Goal: Task Accomplishment & Management: Complete application form

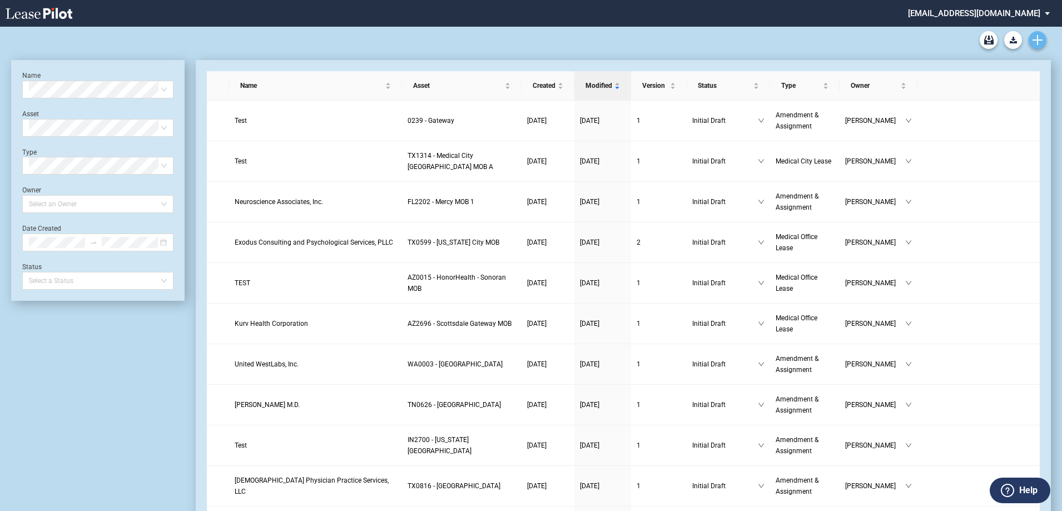
click at [1043, 41] on link "Create new document" at bounding box center [1038, 40] width 18 height 18
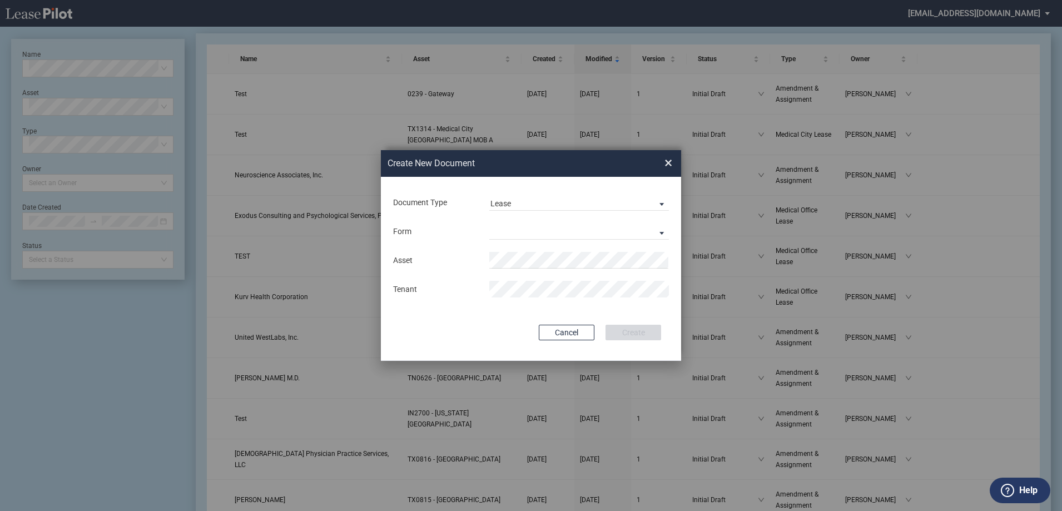
click at [504, 191] on div "Document Type Lease Lease Amendment" at bounding box center [531, 202] width 278 height 29
click at [511, 200] on div "Lease" at bounding box center [501, 203] width 21 height 9
click at [547, 228] on md-option "Amendment" at bounding box center [580, 230] width 197 height 27
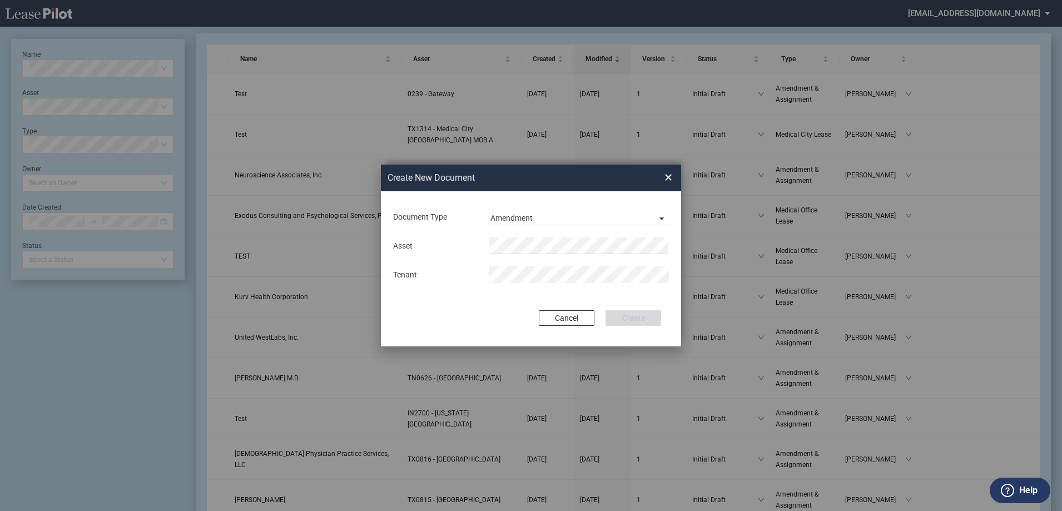
click at [537, 255] on md-input-container "Asset" at bounding box center [531, 245] width 278 height 19
click at [559, 264] on span "TX 2619 - Baylor Health at [GEOGRAPHIC_DATA]" at bounding box center [612, 267] width 229 height 9
click at [642, 318] on button "Create" at bounding box center [634, 318] width 56 height 16
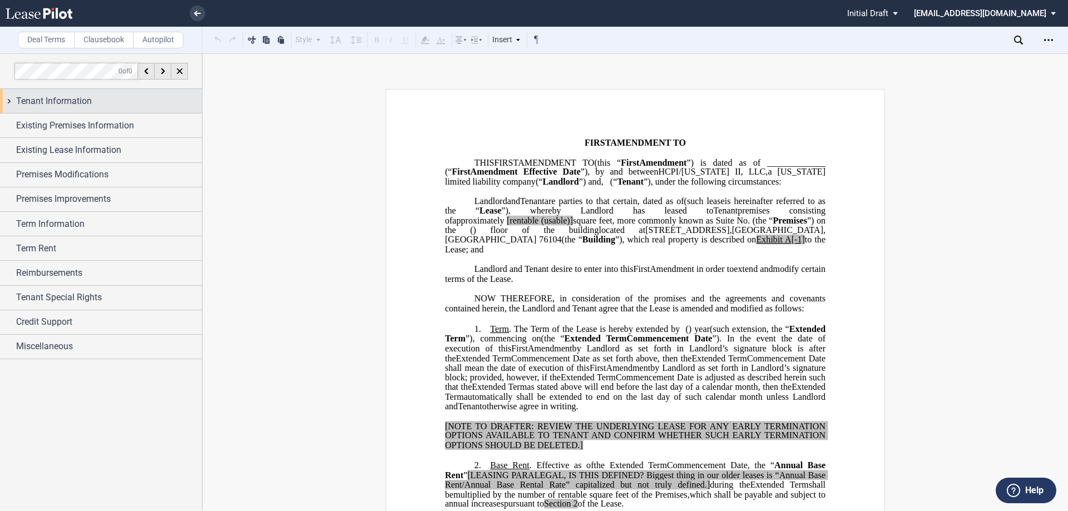
click at [39, 97] on span "Tenant Information" at bounding box center [54, 101] width 76 height 13
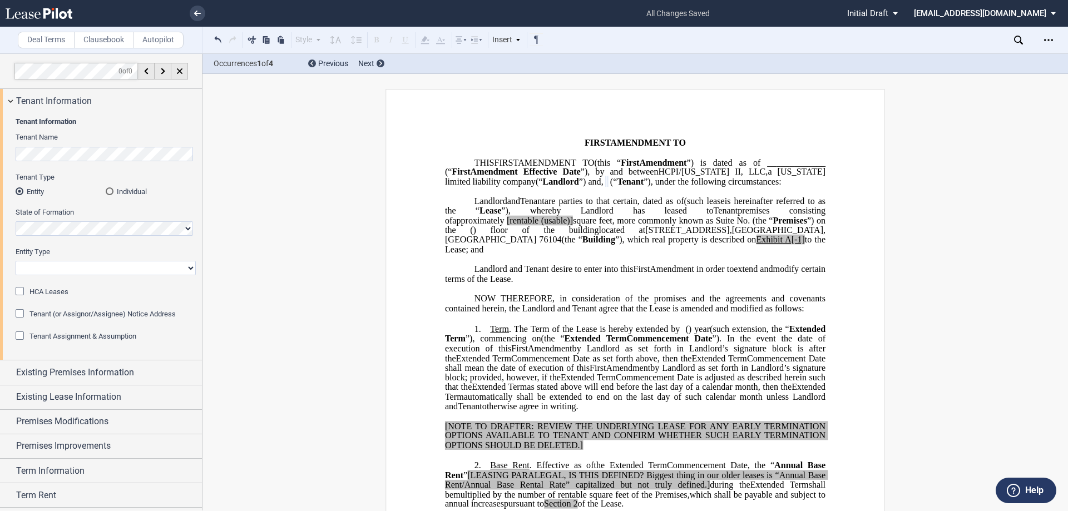
click at [78, 269] on select "Corporation Limited Liability Company General Partnership Limited Partnership O…" at bounding box center [106, 268] width 180 height 14
click at [91, 357] on div "Tenant Information Tenant Name Tenant Type Entity Individual State of Formation…" at bounding box center [101, 236] width 202 height 247
click at [68, 279] on div "Entity Type Corporation Limited Liability Company General Partnership Limited P…" at bounding box center [106, 266] width 180 height 39
click at [69, 270] on select "Corporation Limited Liability Company General Partnership Limited Partnership O…" at bounding box center [106, 268] width 180 height 14
select select "Other"
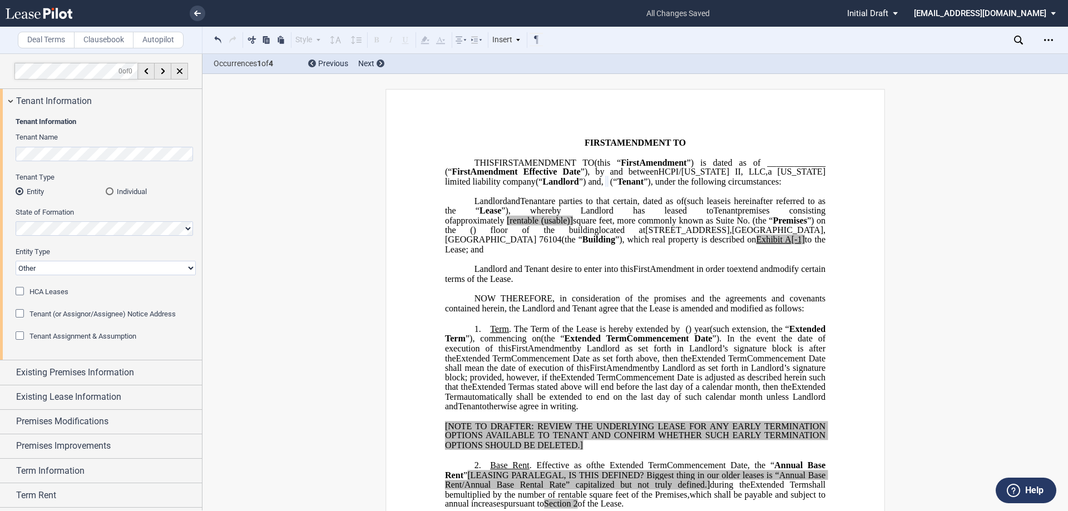
click at [16, 261] on select "Corporation Limited Liability Company General Partnership Limited Partnership O…" at bounding box center [106, 268] width 180 height 14
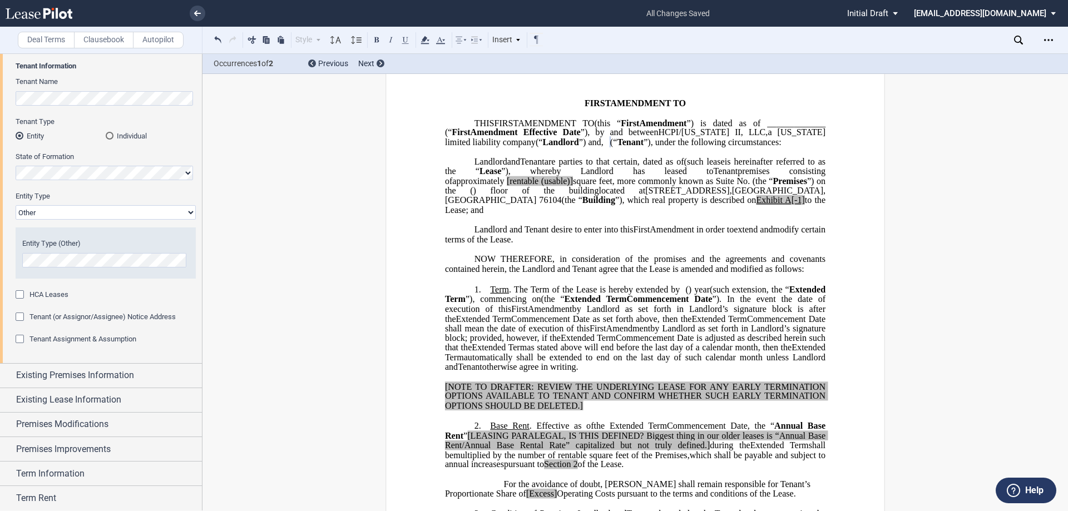
scroll to position [56, 0]
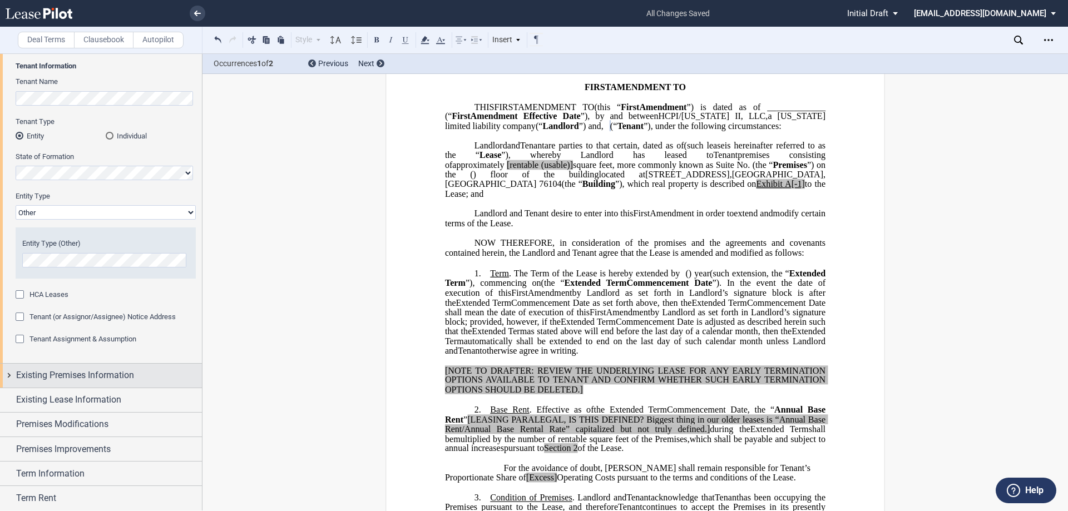
click at [78, 369] on span "Existing Premises Information" at bounding box center [75, 375] width 118 height 13
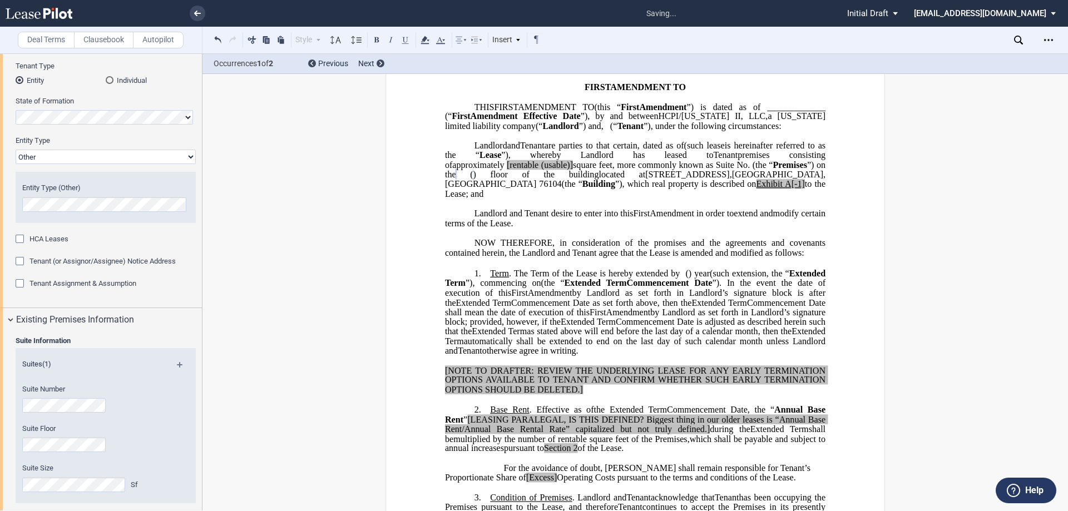
scroll to position [167, 0]
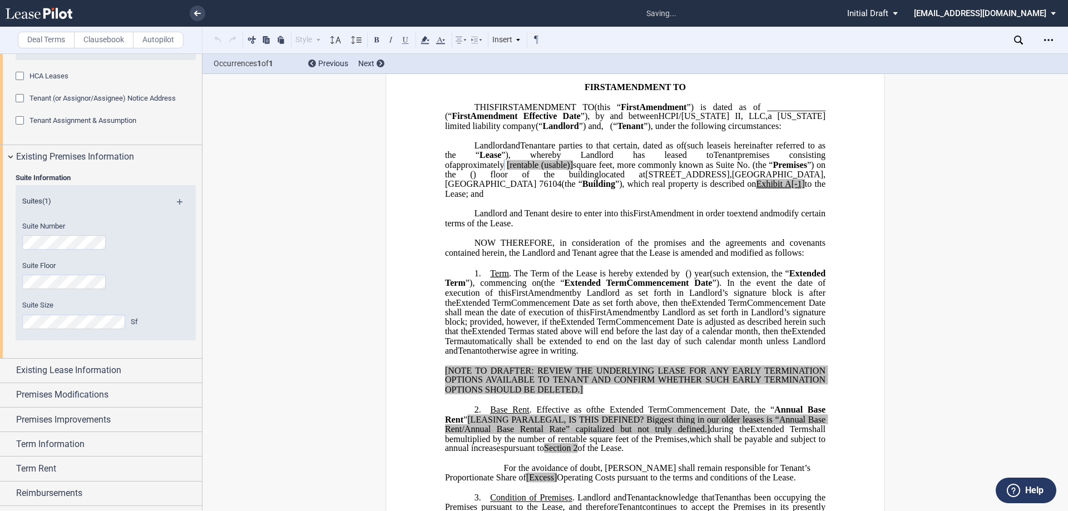
scroll to position [278, 0]
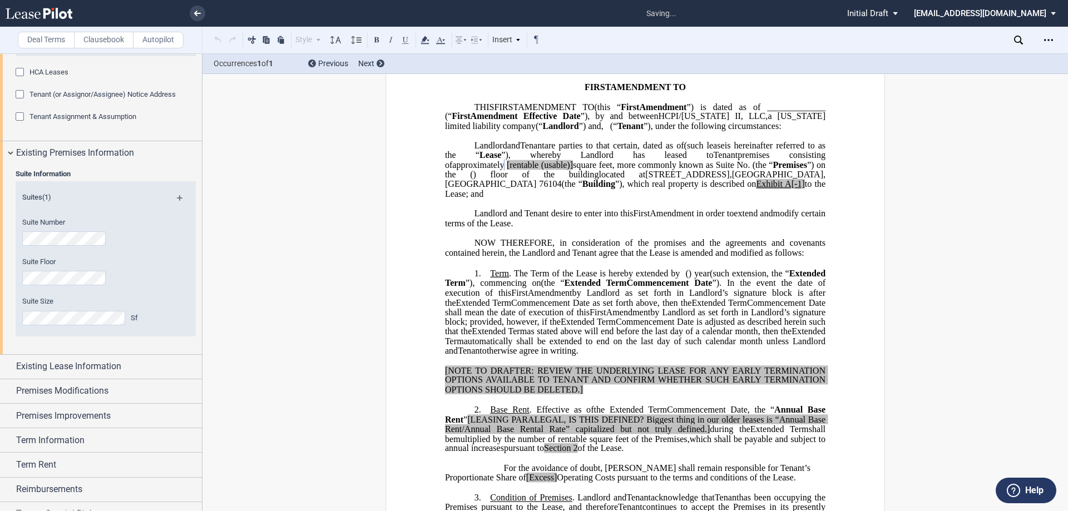
click at [103, 350] on div "Suite Information Suites (1) Suite Number Suite Floor Suite Size Sf" at bounding box center [101, 259] width 202 height 189
click at [101, 350] on div "Suite Information Suites (1) Suite Number Suite Floor Suite Size Sf" at bounding box center [101, 259] width 202 height 189
click at [98, 362] on span "Existing Lease Information" at bounding box center [68, 366] width 105 height 13
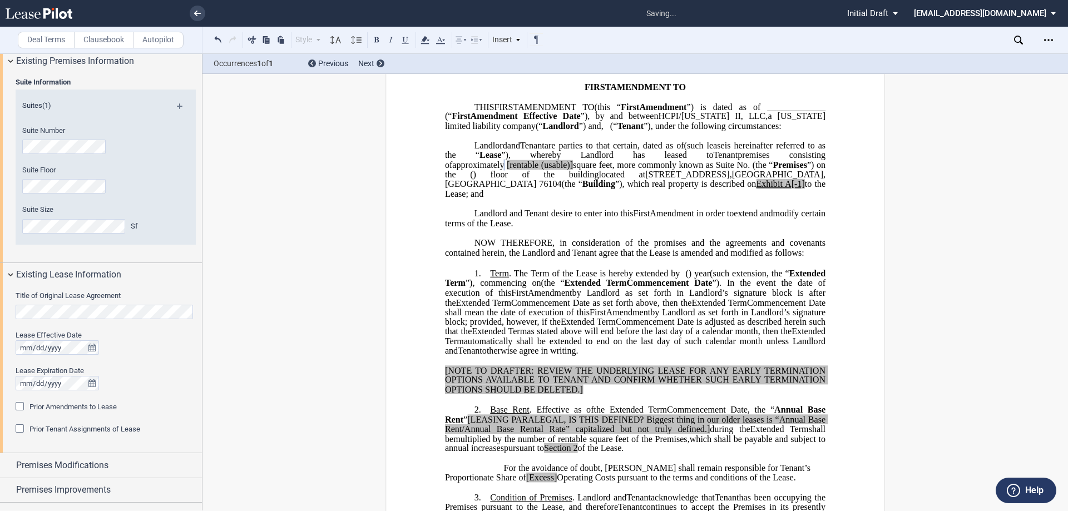
scroll to position [445, 0]
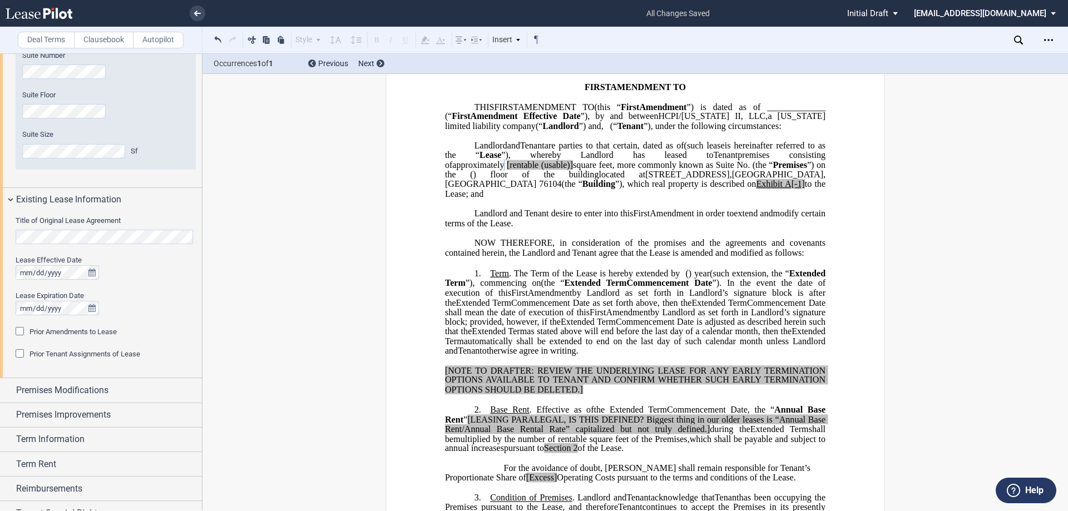
click at [0, 236] on html ".bocls-1{fill:#26354a;fill-rule:evenodd} Loading... × all changes saved Pending…" at bounding box center [534, 255] width 1068 height 511
click at [78, 229] on div "Title of Original Lease Agreement" at bounding box center [106, 230] width 180 height 28
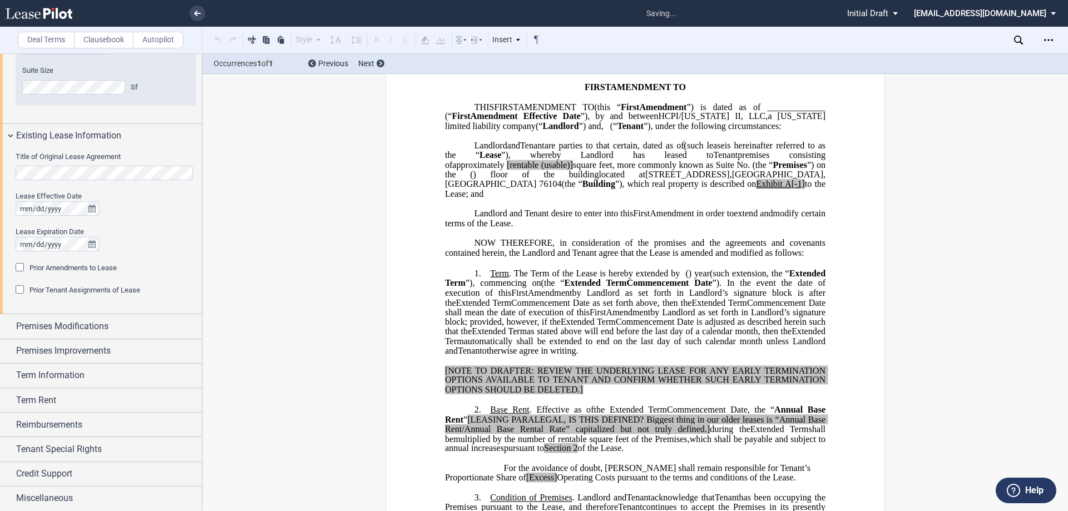
scroll to position [509, 0]
click at [66, 368] on span "Term Information" at bounding box center [50, 374] width 68 height 13
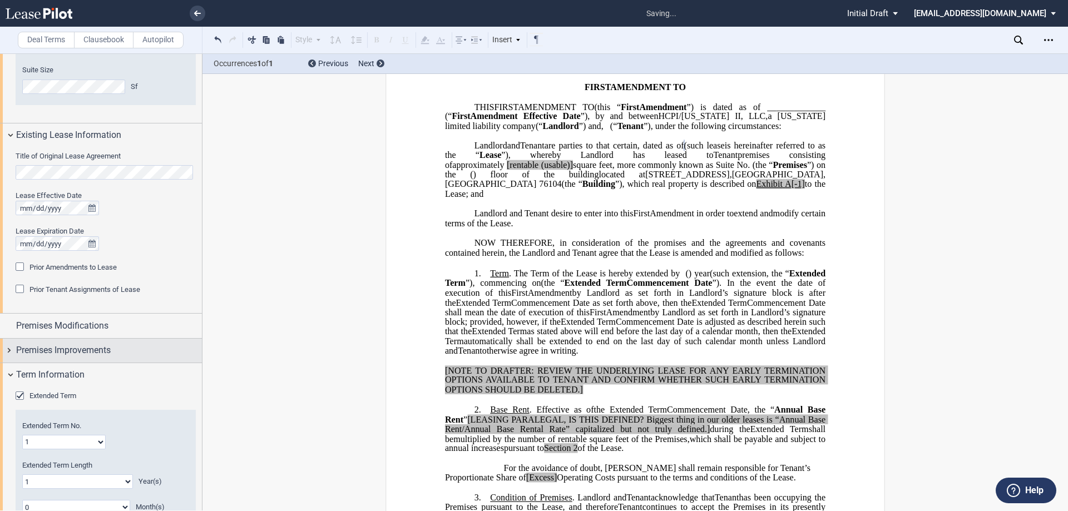
scroll to position [565, 0]
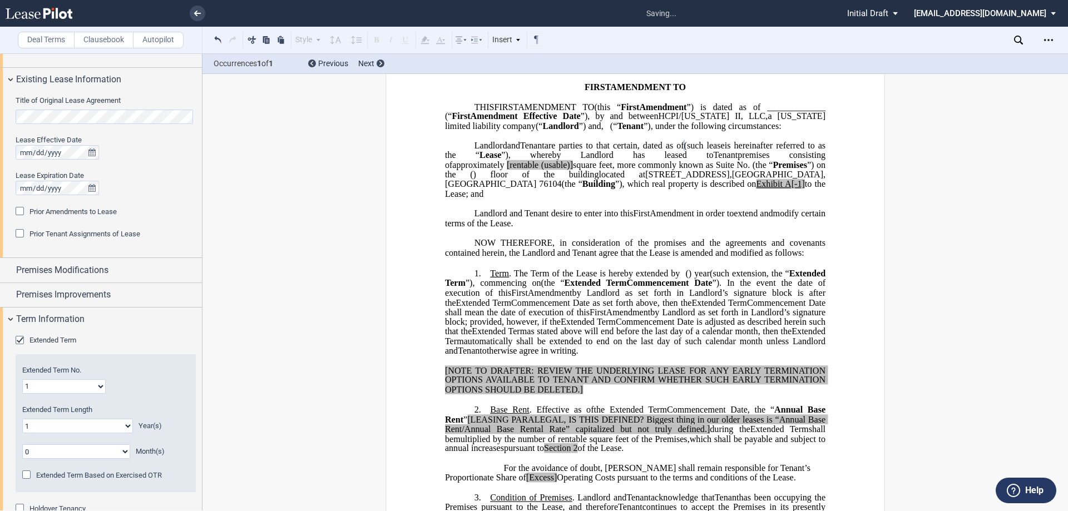
click at [67, 344] on span "Extended Term" at bounding box center [52, 340] width 47 height 8
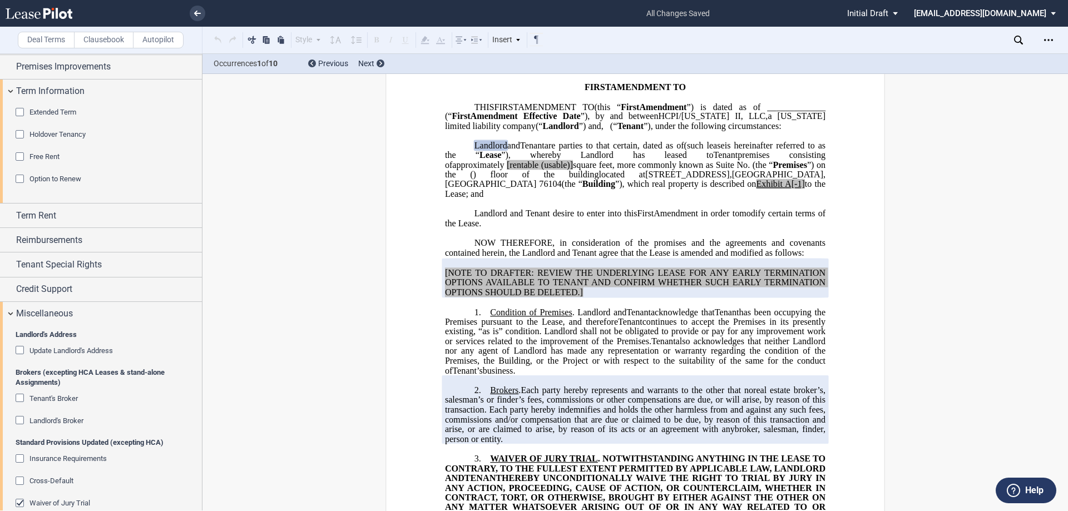
scroll to position [887, 0]
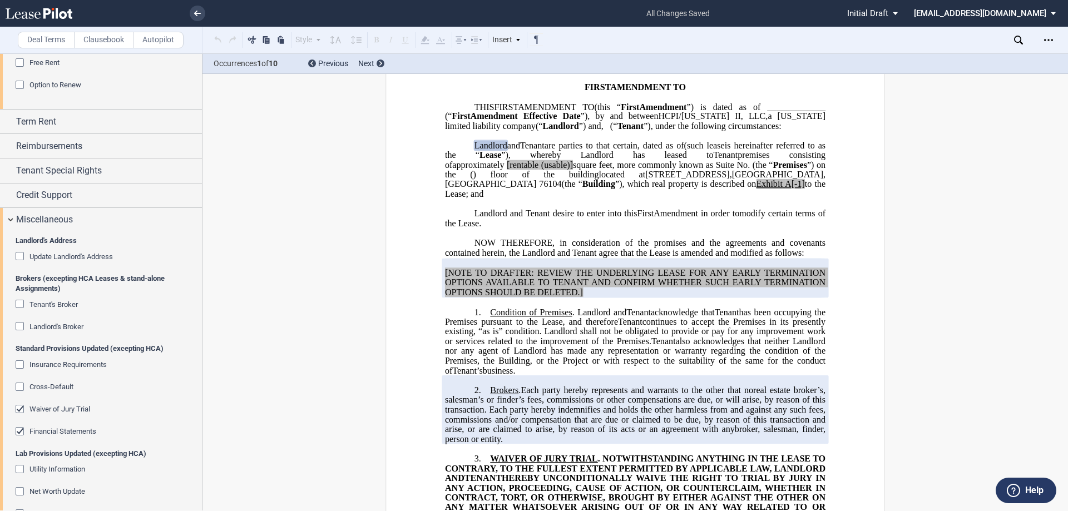
click at [71, 432] on span "Financial Statements" at bounding box center [62, 431] width 67 height 8
click at [60, 405] on span "Waiver of Jury Trial" at bounding box center [59, 409] width 61 height 8
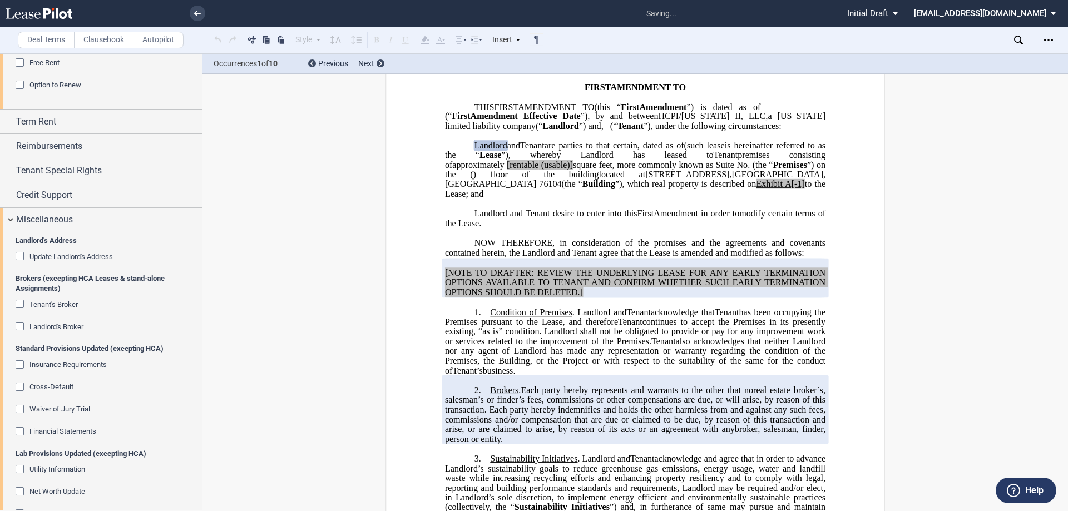
scroll to position [1058, 0]
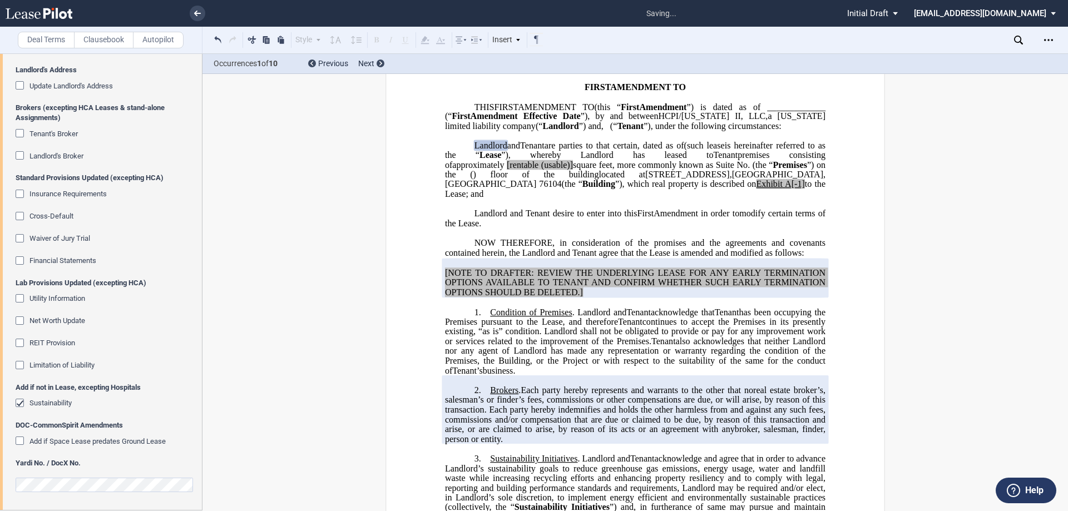
click at [55, 405] on span "Sustainability" at bounding box center [50, 403] width 42 height 8
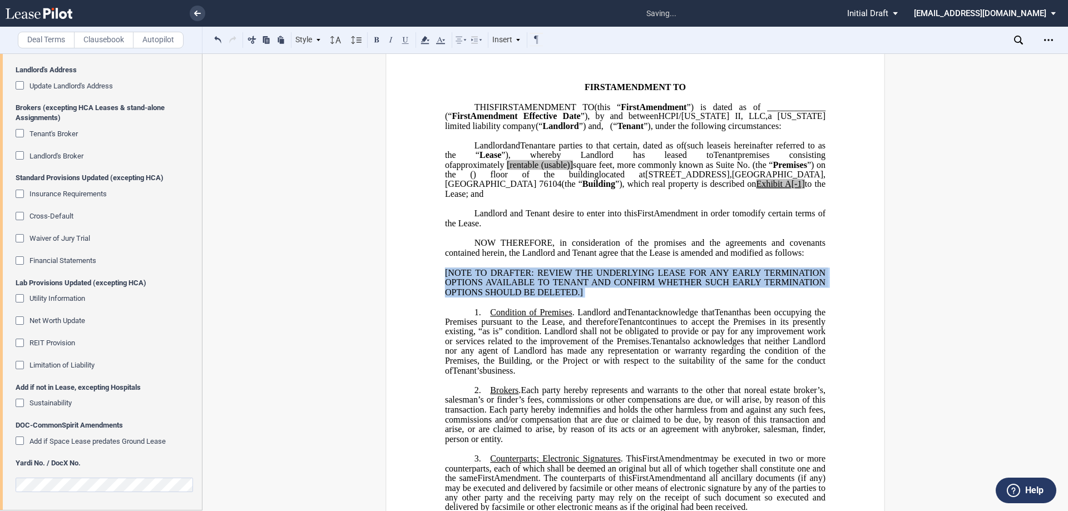
drag, startPoint x: 578, startPoint y: 311, endPoint x: 429, endPoint y: 281, distance: 151.5
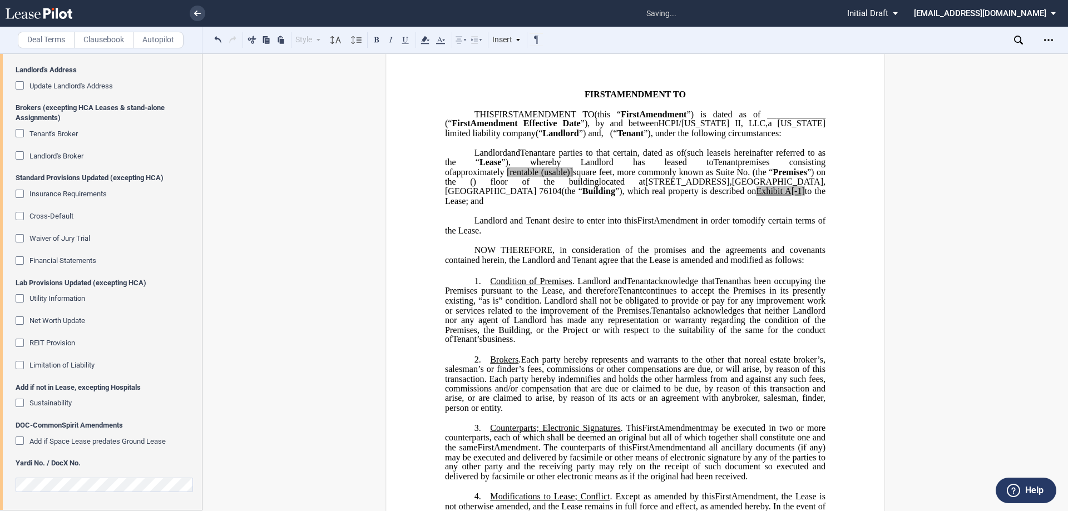
scroll to position [32, 0]
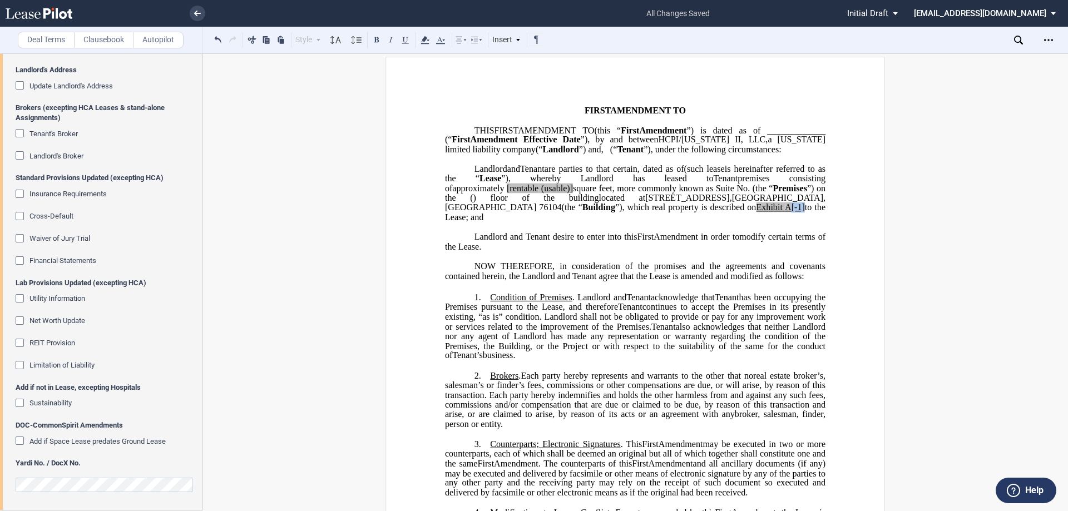
drag, startPoint x: 491, startPoint y: 240, endPoint x: 477, endPoint y: 239, distance: 13.9
click at [477, 222] on span "located at 900 West Magnolia Avenue , Fort Worth , TX 76104 (the “ Building ”),…" at bounding box center [636, 207] width 383 height 29
click at [538, 193] on span "[rentable" at bounding box center [523, 188] width 32 height 10
drag, startPoint x: 754, startPoint y: 208, endPoint x: 714, endPoint y: 208, distance: 40.0
click at [714, 202] on span "approximately ﻿ ﻿ rentable (usable)] square feet, more commonly known as Suite …" at bounding box center [636, 192] width 383 height 19
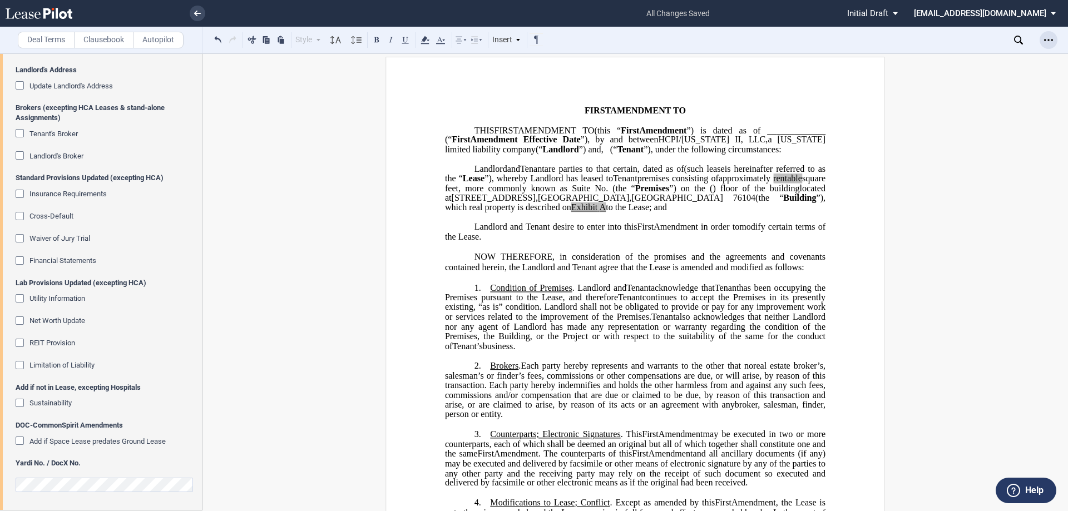
click at [1046, 34] on div "Open Lease options menu" at bounding box center [1048, 40] width 18 height 18
click at [943, 63] on div "Download" at bounding box center [984, 59] width 136 height 9
click at [1049, 44] on icon "Open Lease options menu" at bounding box center [1048, 40] width 9 height 9
click at [988, 61] on div "Download" at bounding box center [984, 59] width 136 height 9
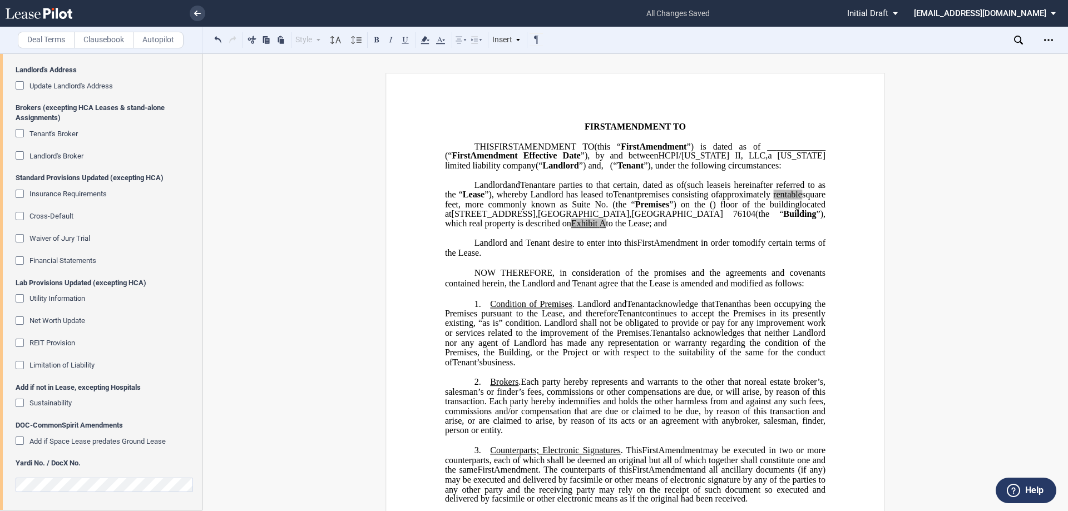
scroll to position [0, 0]
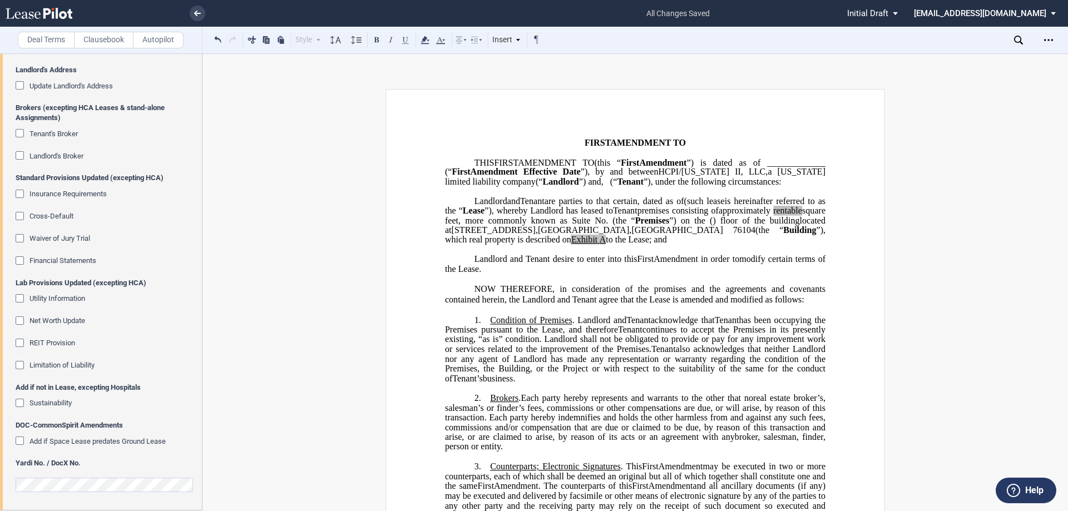
click at [49, 16] on icon at bounding box center [39, 13] width 67 height 11
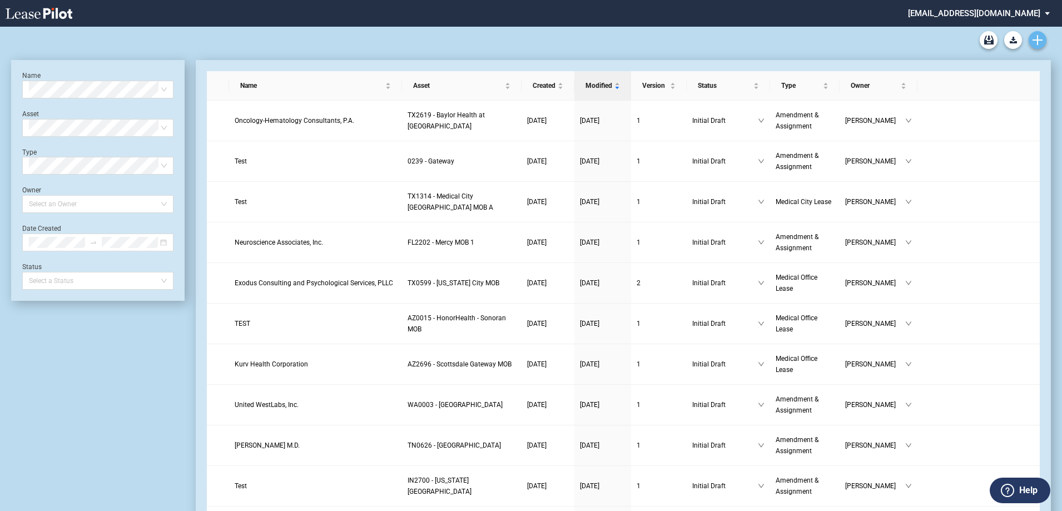
click at [1037, 45] on link "Create new document" at bounding box center [1038, 40] width 18 height 18
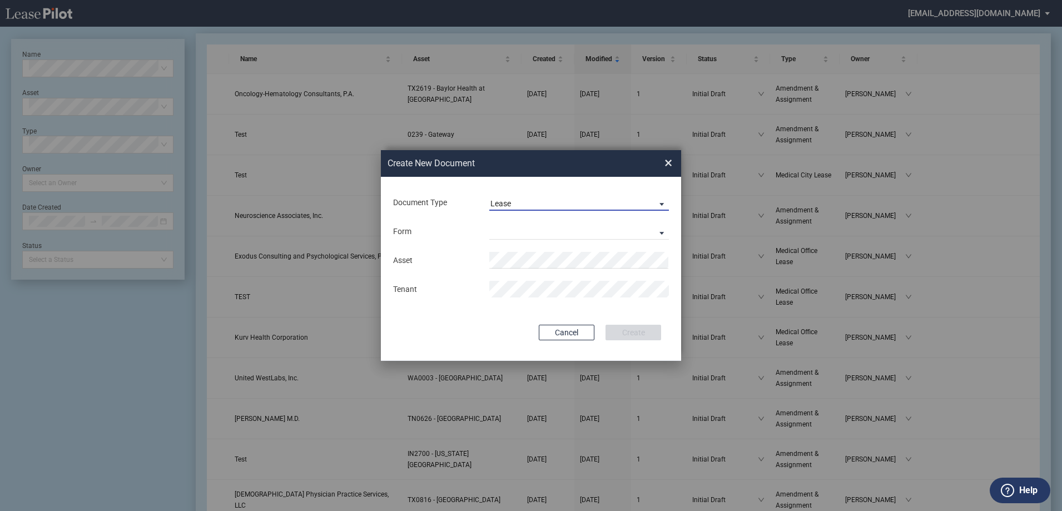
click at [568, 202] on span "Lease" at bounding box center [571, 204] width 160 height 11
click at [547, 232] on md-option "Amendment" at bounding box center [580, 230] width 197 height 27
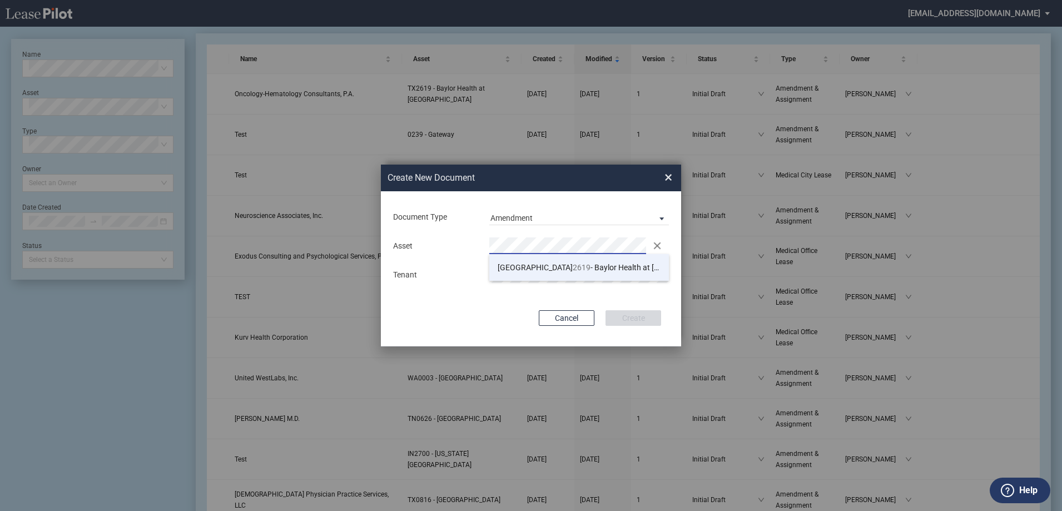
drag, startPoint x: 533, startPoint y: 269, endPoint x: 508, endPoint y: 273, distance: 25.2
click at [533, 269] on span "TX 2619 - Baylor Health at Magnolia" at bounding box center [612, 267] width 229 height 9
click at [559, 260] on div "Asset Clear Tenant" at bounding box center [531, 260] width 278 height 58
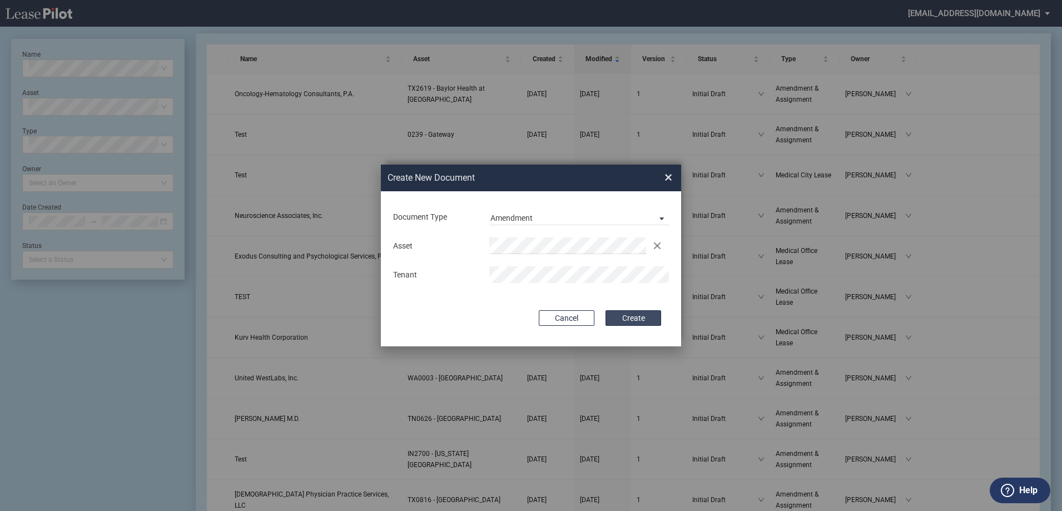
click at [638, 318] on button "Create" at bounding box center [634, 318] width 56 height 16
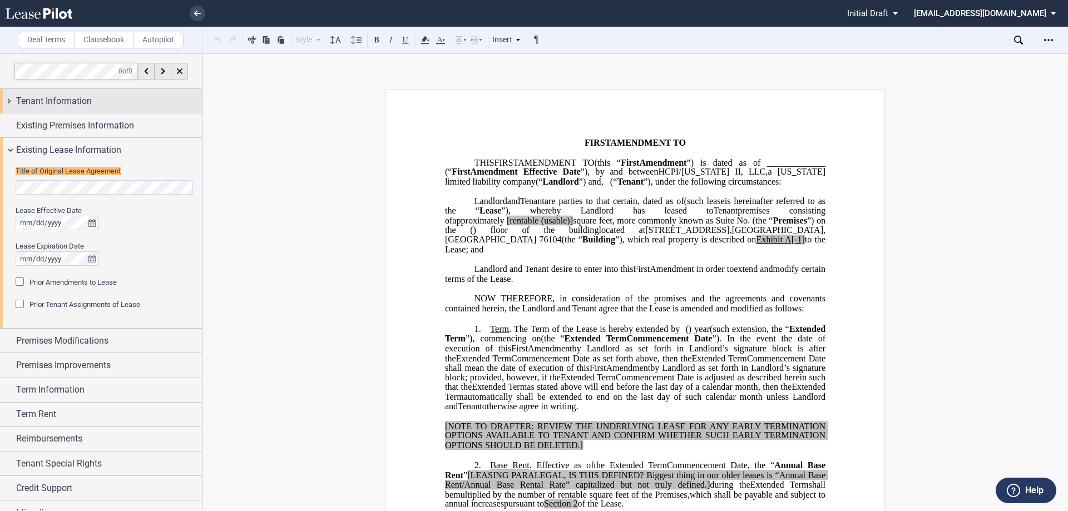
click at [131, 110] on div "Tenant Information" at bounding box center [101, 101] width 202 height 24
click at [81, 106] on span "Tenant Information" at bounding box center [54, 101] width 76 height 13
click at [70, 101] on span "Tenant Information" at bounding box center [54, 101] width 76 height 13
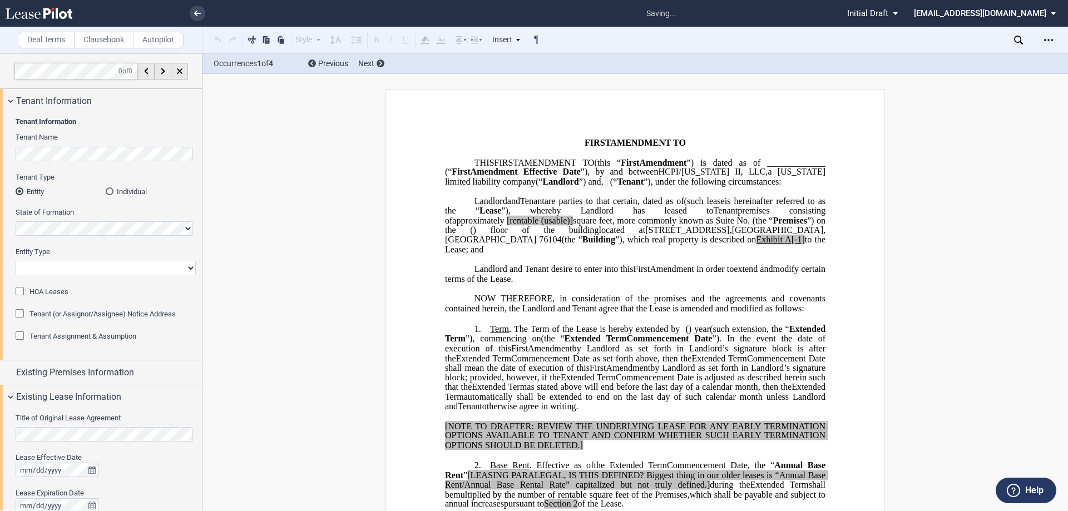
click at [58, 266] on select "Corporation Limited Liability Company General Partnership Limited Partnership O…" at bounding box center [106, 268] width 180 height 14
select select "limited liability company"
click at [16, 261] on select "Corporation Limited Liability Company General Partnership Limited Partnership O…" at bounding box center [106, 268] width 180 height 14
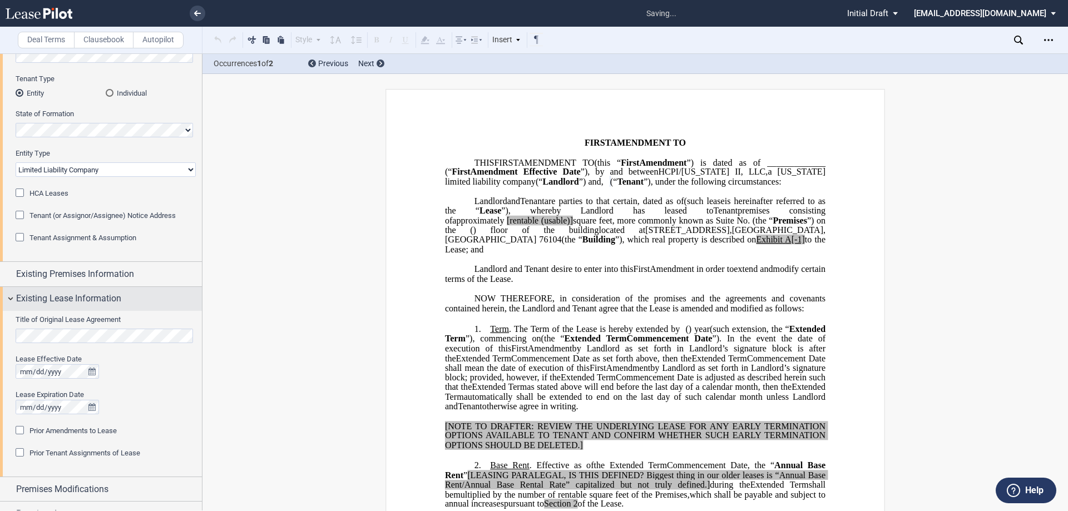
scroll to position [111, 0]
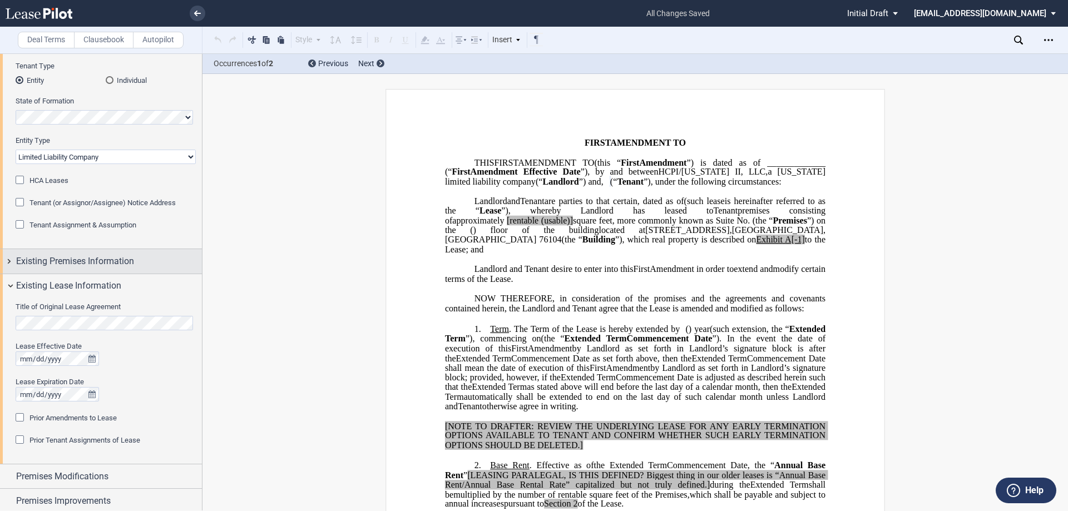
click at [93, 263] on span "Existing Premises Information" at bounding box center [75, 261] width 118 height 13
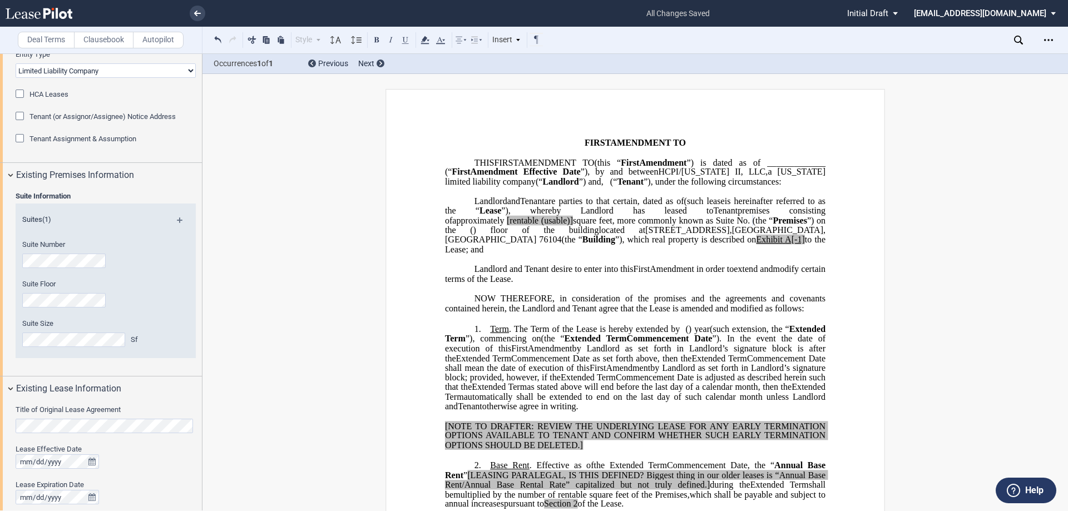
scroll to position [222, 0]
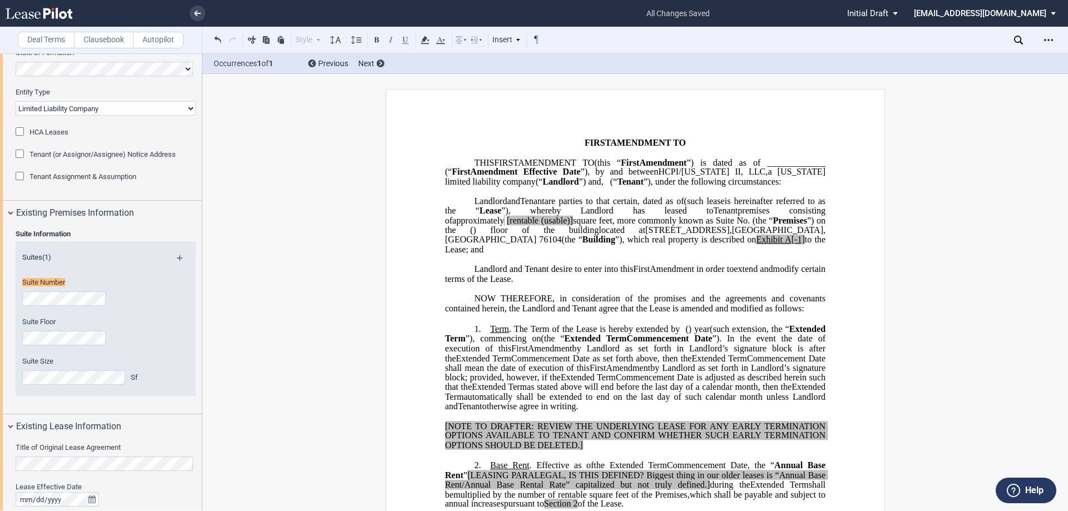
click at [752, 225] on span "(the “" at bounding box center [762, 220] width 21 height 10
click at [539, 225] on span "[rentable" at bounding box center [523, 220] width 32 height 10
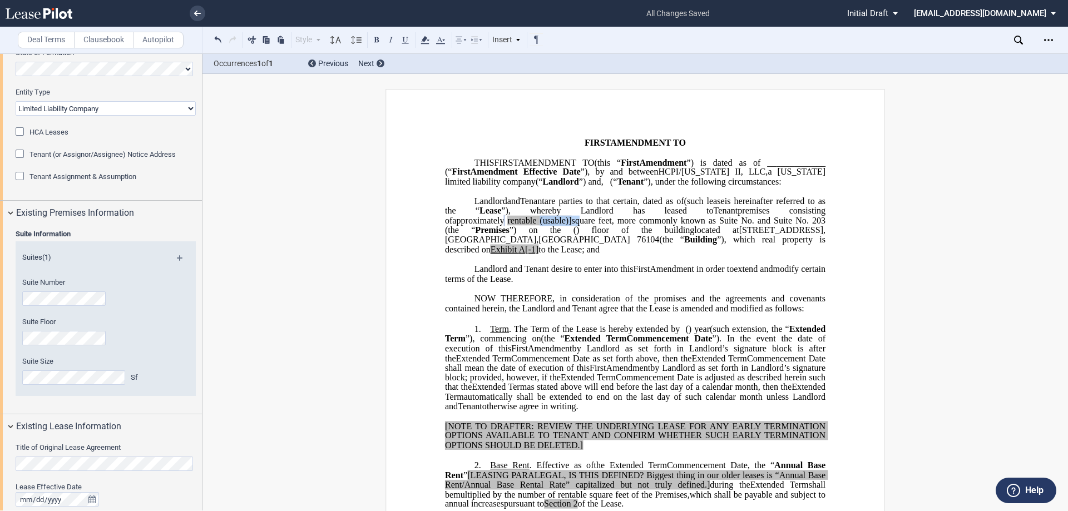
drag, startPoint x: 718, startPoint y: 241, endPoint x: 757, endPoint y: 237, distance: 39.6
click at [757, 235] on span "approximately ﻿ ﻿ rentable (usable)] square feet, more commonly known as Suite …" at bounding box center [636, 224] width 383 height 19
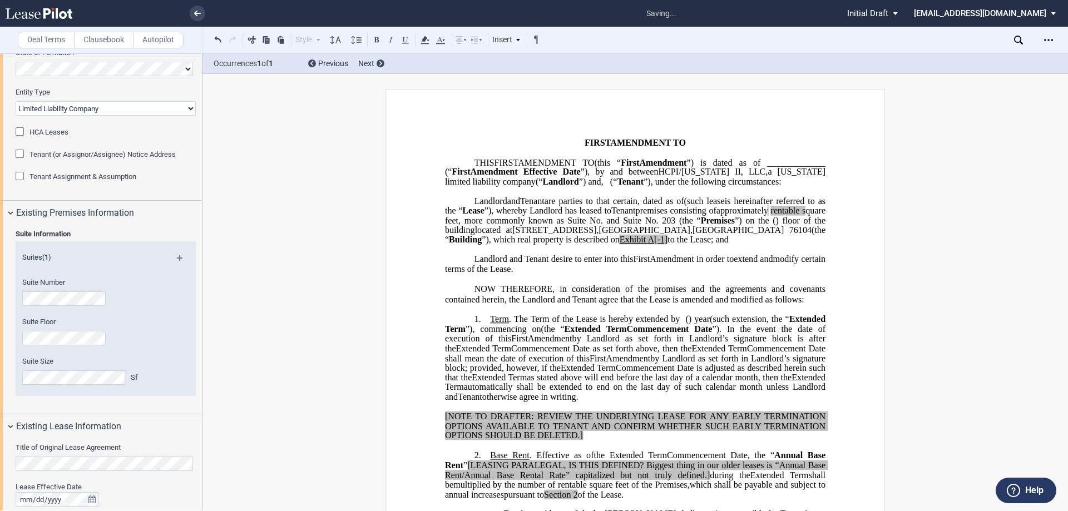
click at [635, 206] on span "are parties to that certain" at bounding box center [590, 201] width 93 height 10
click at [708, 215] on span "is hereinafter referred to as the “ Lease ”), whereby Landlord has leased to" at bounding box center [636, 205] width 383 height 19
click at [799, 216] on span at bounding box center [800, 211] width 3 height 10
click at [508, 225] on span "quare feet, more commonly known as Suite No." at bounding box center [636, 215] width 383 height 19
click at [606, 225] on span "and Suite No. 203 (the “" at bounding box center [653, 220] width 94 height 10
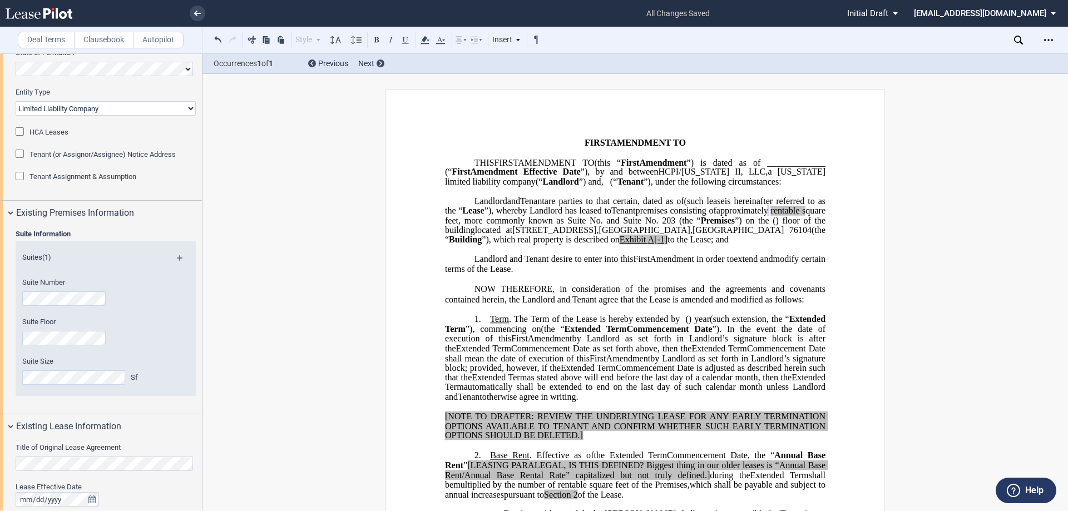
click at [620, 255] on p "﻿" at bounding box center [635, 249] width 380 height 9
click at [678, 255] on p "﻿" at bounding box center [635, 249] width 380 height 9
click at [636, 245] on p "HCPI/Utah II, LLC , a Delaware limited liability company (“ Landlord ”) Landlor…" at bounding box center [635, 220] width 380 height 48
drag, startPoint x: 538, startPoint y: 270, endPoint x: 522, endPoint y: 269, distance: 15.7
click at [522, 245] on span "located at 900 West Magnolia Avenue , Fort Worth , TX 76104 (the “ Building ”),…" at bounding box center [636, 234] width 383 height 19
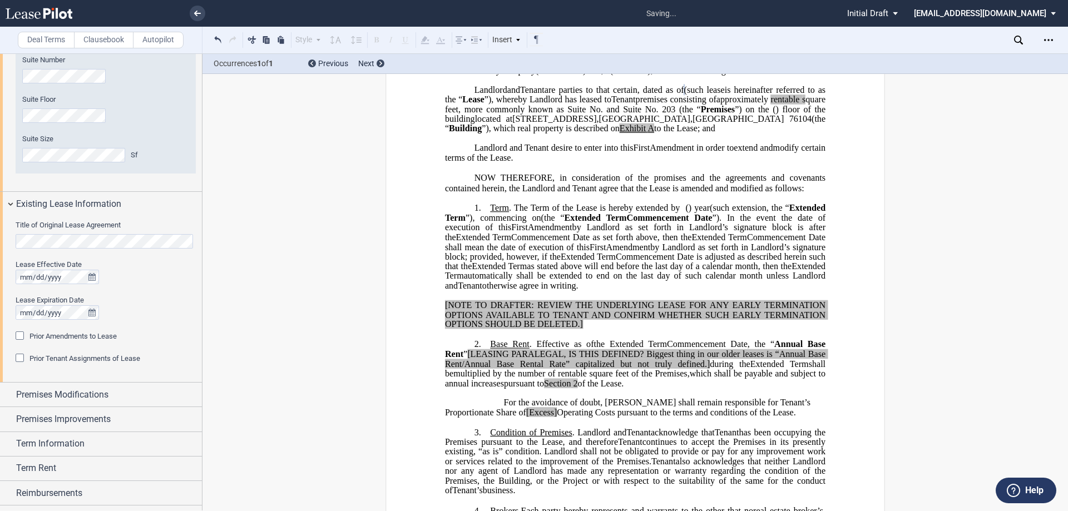
scroll to position [438, 0]
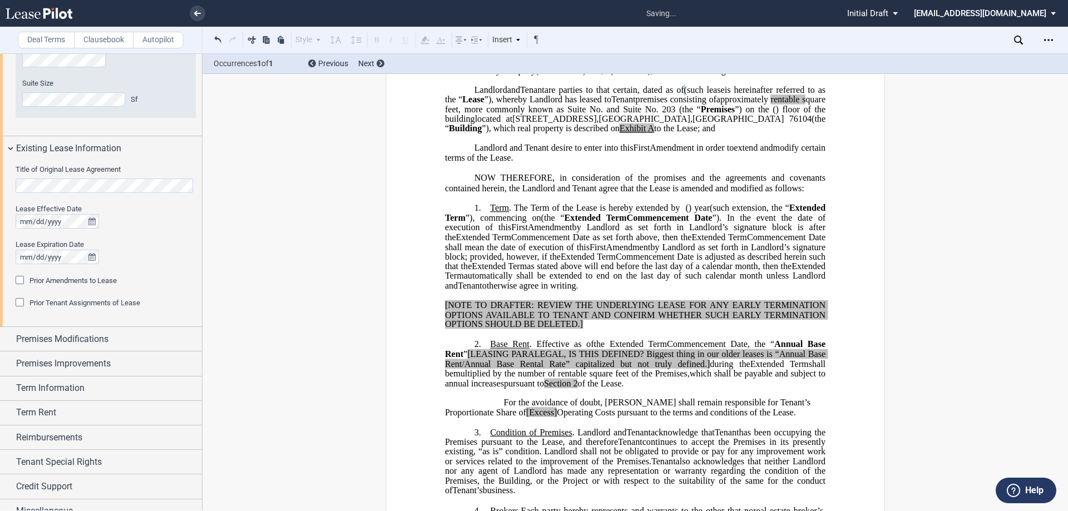
click at [52, 336] on span "Premises Modifications" at bounding box center [62, 339] width 92 height 13
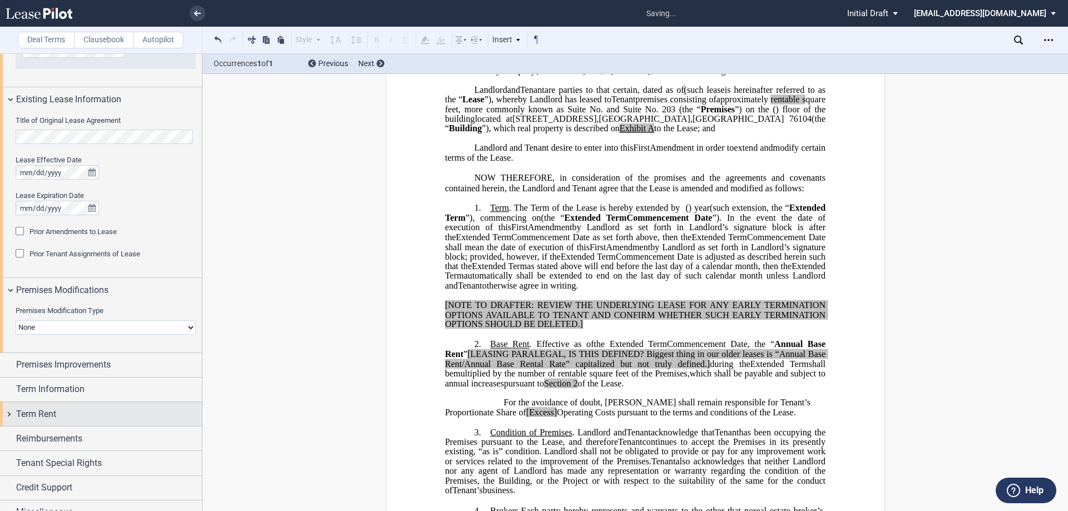
click at [71, 383] on span "Term Information" at bounding box center [50, 389] width 68 height 13
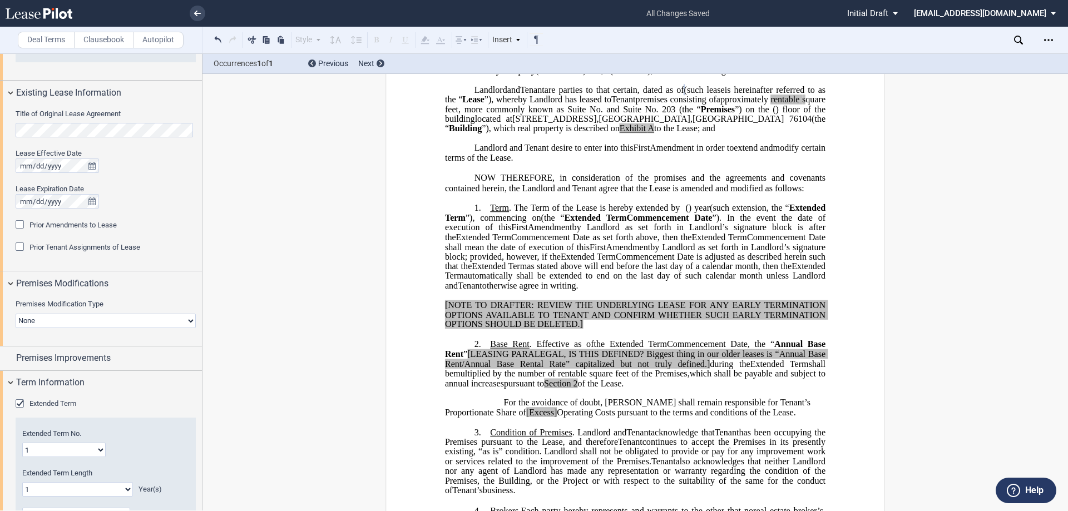
click at [53, 399] on span "Extended Term" at bounding box center [52, 403] width 47 height 8
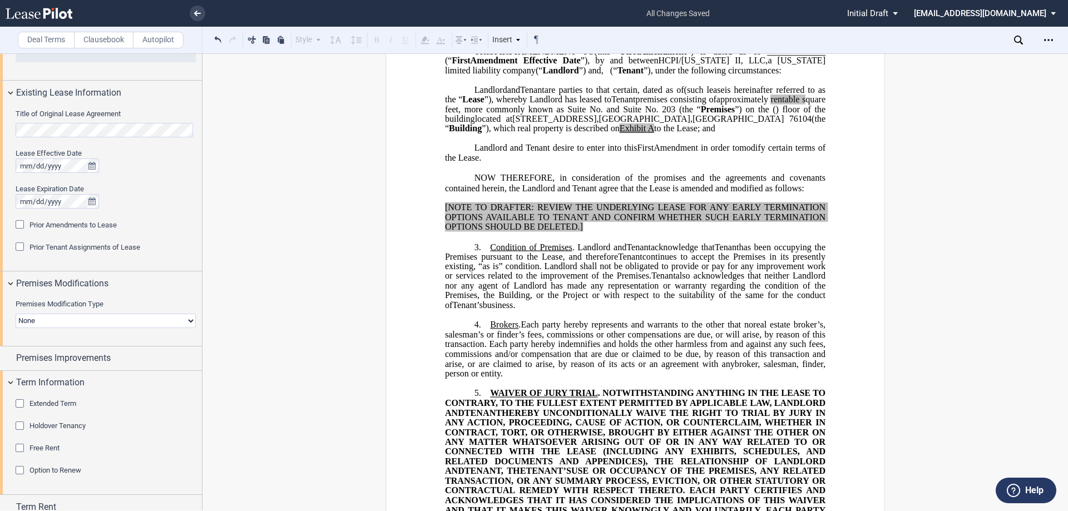
scroll to position [601, 0]
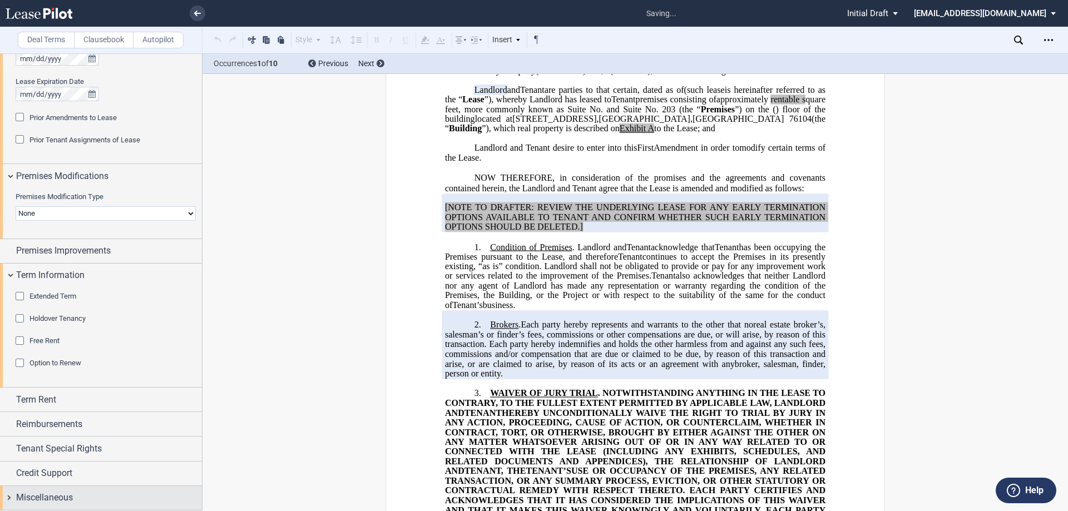
click at [42, 498] on span "Miscellaneous" at bounding box center [44, 497] width 57 height 13
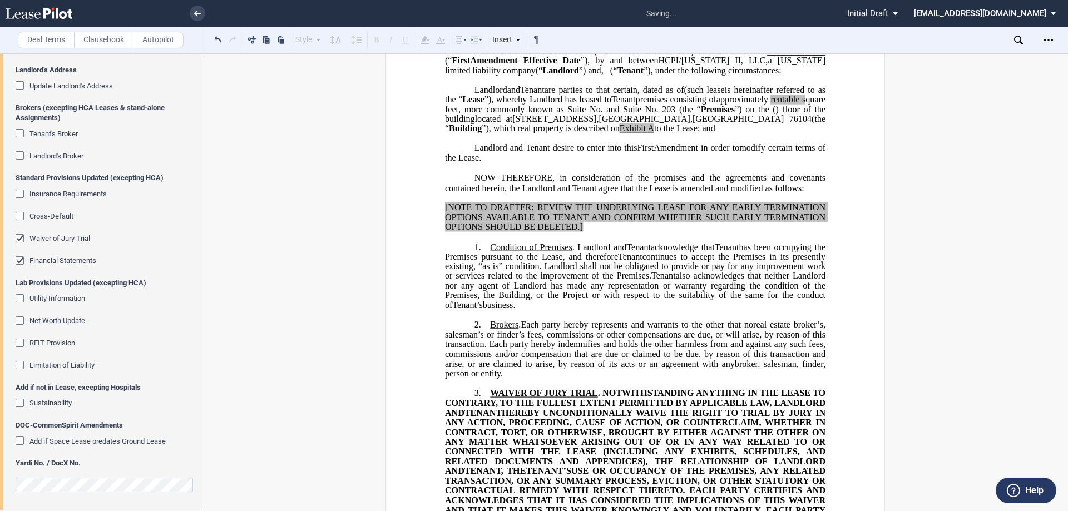
click at [49, 262] on span "Financial Statements" at bounding box center [62, 260] width 67 height 8
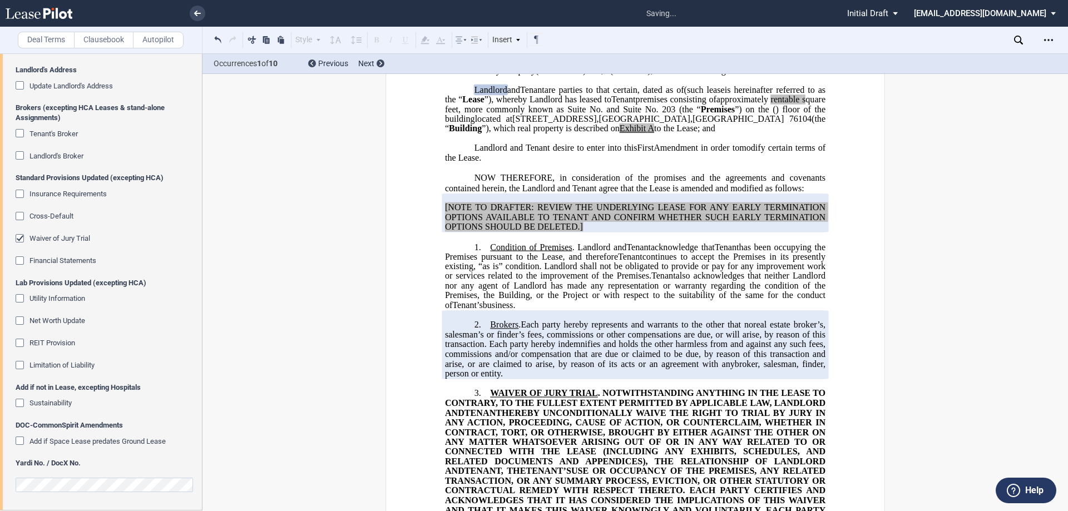
click at [47, 240] on span "Waiver of Jury Trial" at bounding box center [59, 238] width 61 height 8
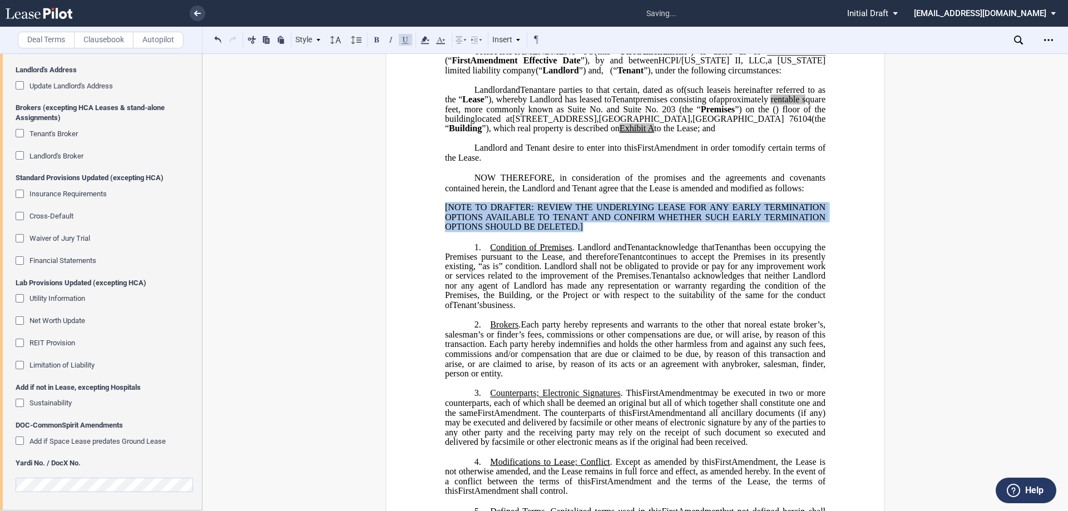
drag, startPoint x: 591, startPoint y: 245, endPoint x: 444, endPoint y: 218, distance: 149.2
click at [445, 218] on div "﻿ [NOTE TO DRAFTER: REVIEW THE UNDERLYING LEASE FOR ANY EARLY TERMINATION OPTIO…" at bounding box center [635, 213] width 380 height 39
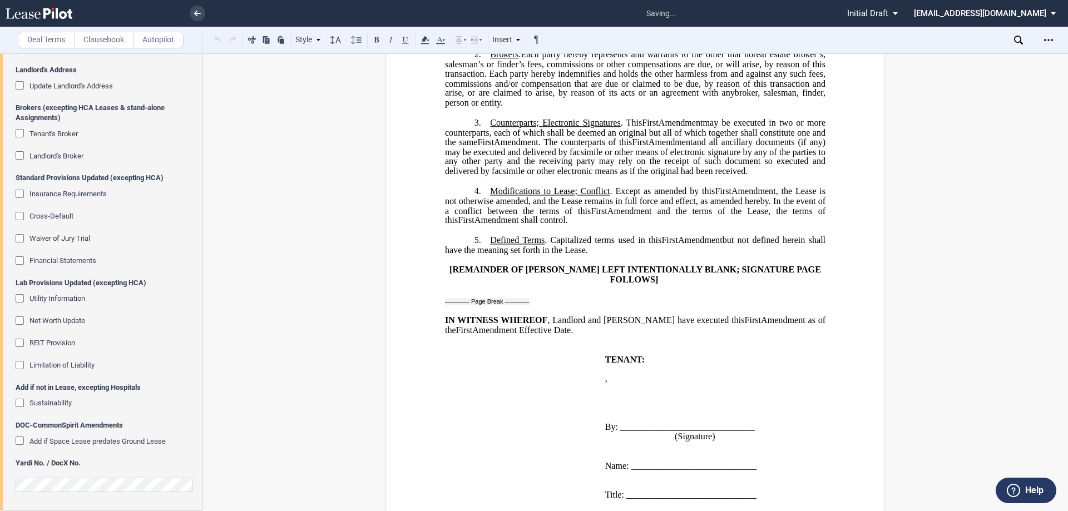
scroll to position [389, 0]
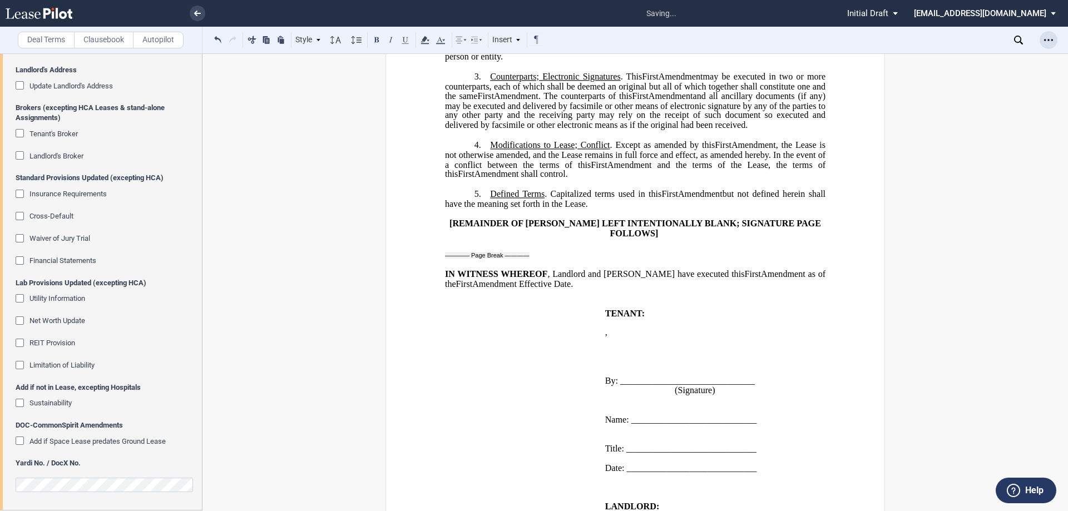
click at [1043, 41] on div "Open Lease options menu" at bounding box center [1048, 40] width 18 height 18
click at [964, 58] on div "Download" at bounding box center [984, 59] width 136 height 9
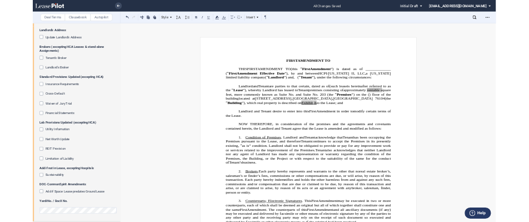
scroll to position [0, 0]
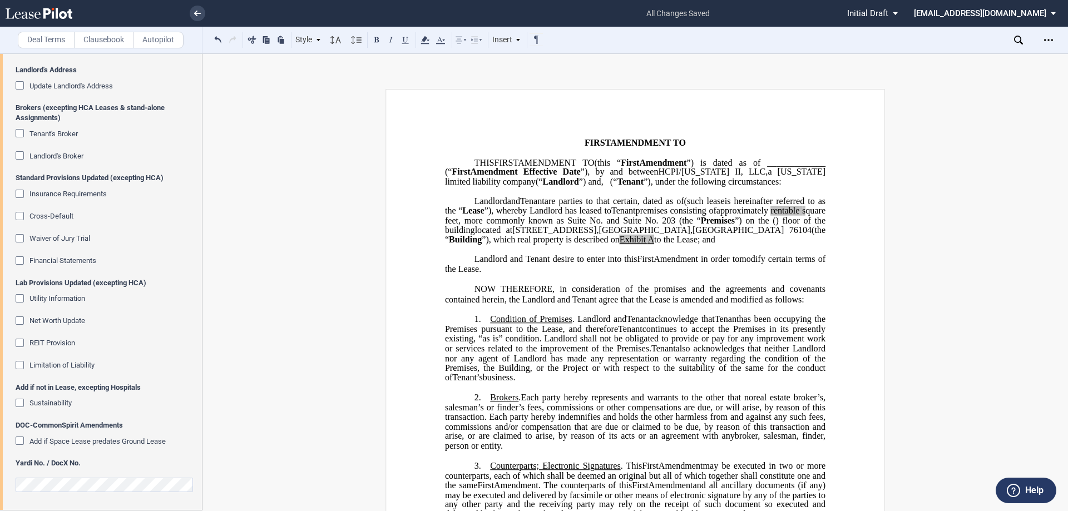
click at [35, 19] on link at bounding box center [59, 13] width 106 height 27
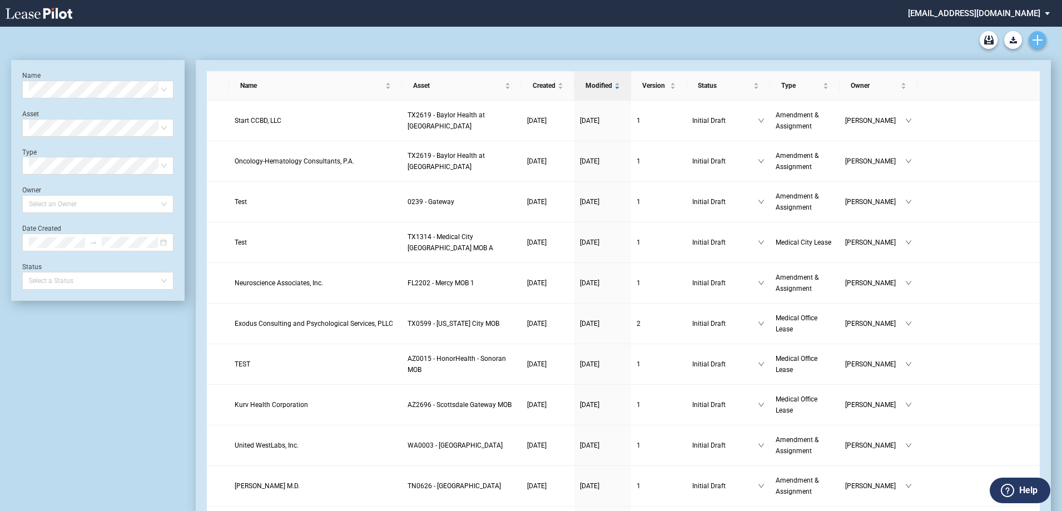
click at [1041, 38] on icon "Create new document" at bounding box center [1038, 40] width 10 height 10
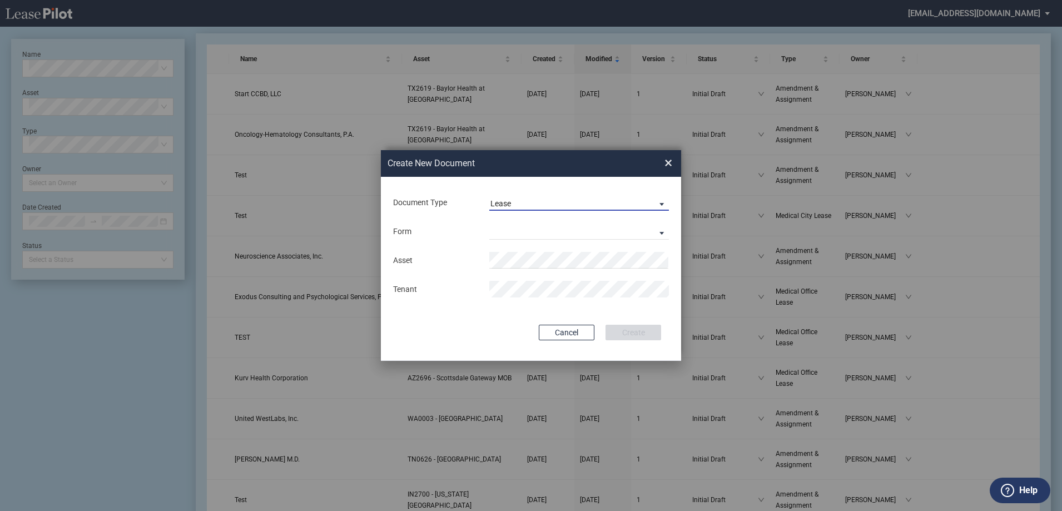
click at [627, 203] on span "Lease" at bounding box center [571, 204] width 160 height 11
click at [592, 236] on md-option "Amendment" at bounding box center [580, 230] width 197 height 27
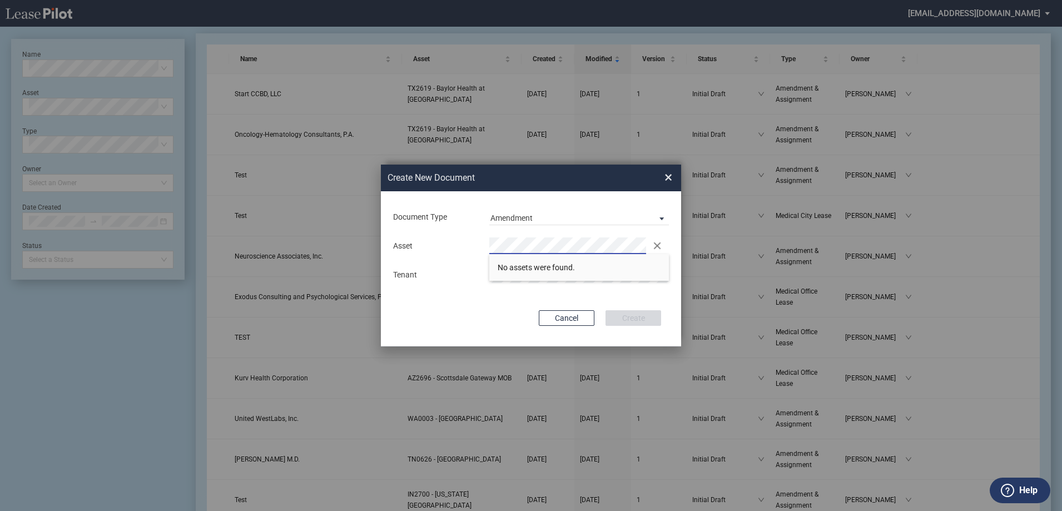
click at [412, 243] on div "Asset Clear There are no matches available." at bounding box center [531, 245] width 289 height 17
click at [581, 256] on li "FL 4016 - [GEOGRAPHIC_DATA]" at bounding box center [579, 267] width 180 height 27
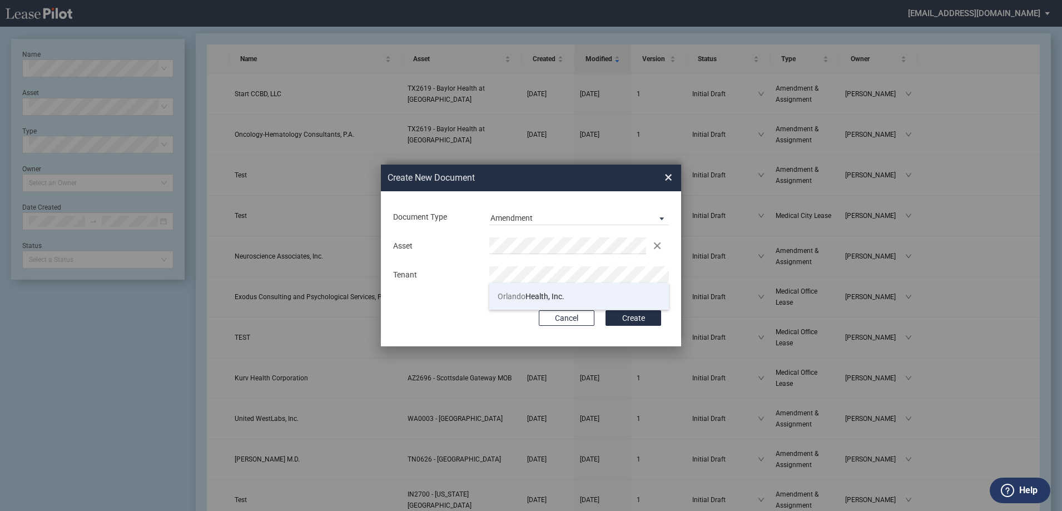
click at [574, 295] on li "Orlando Health, Inc. Conformed Deal Available" at bounding box center [579, 296] width 180 height 27
click at [621, 317] on button "Create" at bounding box center [634, 318] width 56 height 16
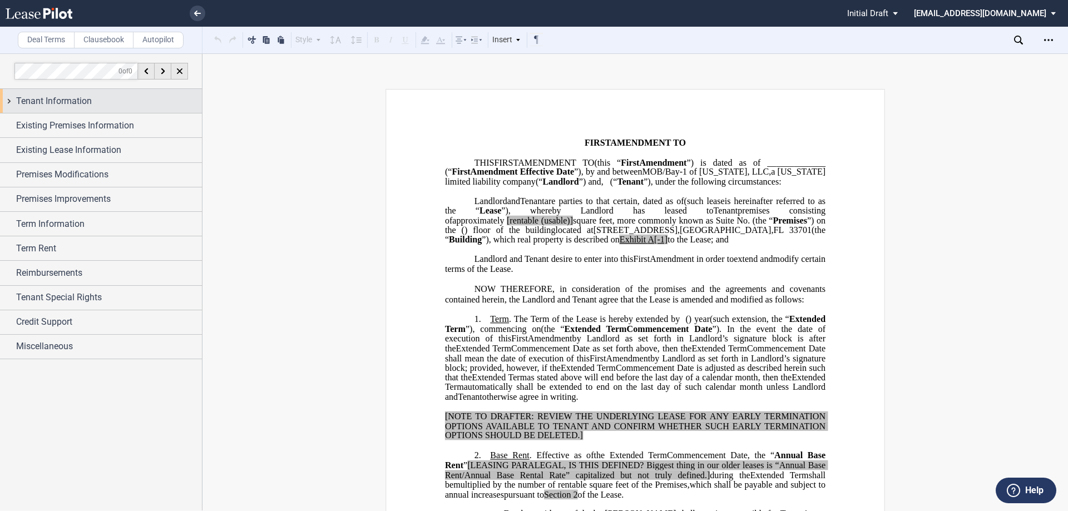
click at [67, 98] on span "Tenant Information" at bounding box center [54, 101] width 76 height 13
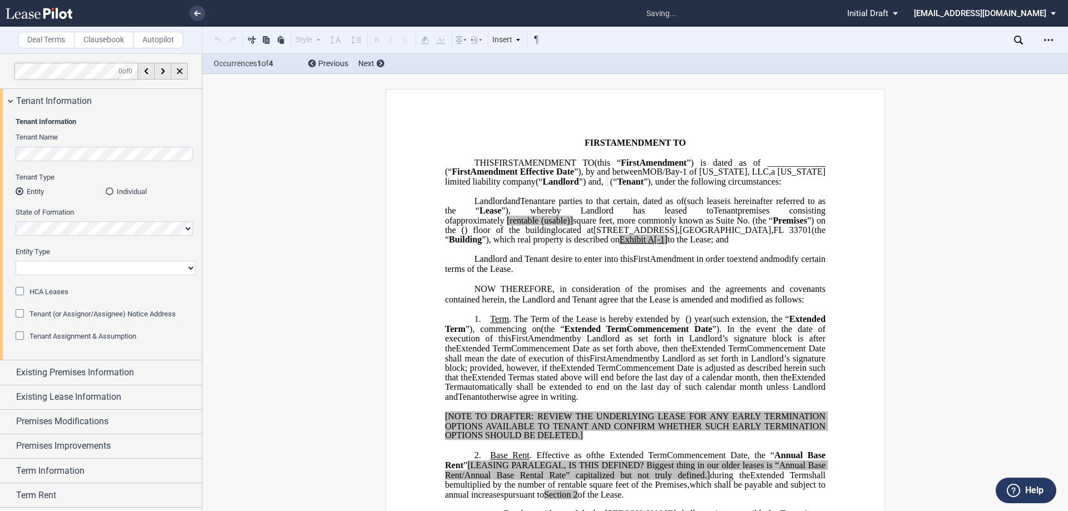
click at [93, 273] on select "Corporation Limited Liability Company General Partnership Limited Partnership O…" at bounding box center [106, 268] width 180 height 14
select select "Other"
click at [16, 261] on select "Corporation Limited Liability Company General Partnership Limited Partnership O…" at bounding box center [106, 268] width 180 height 14
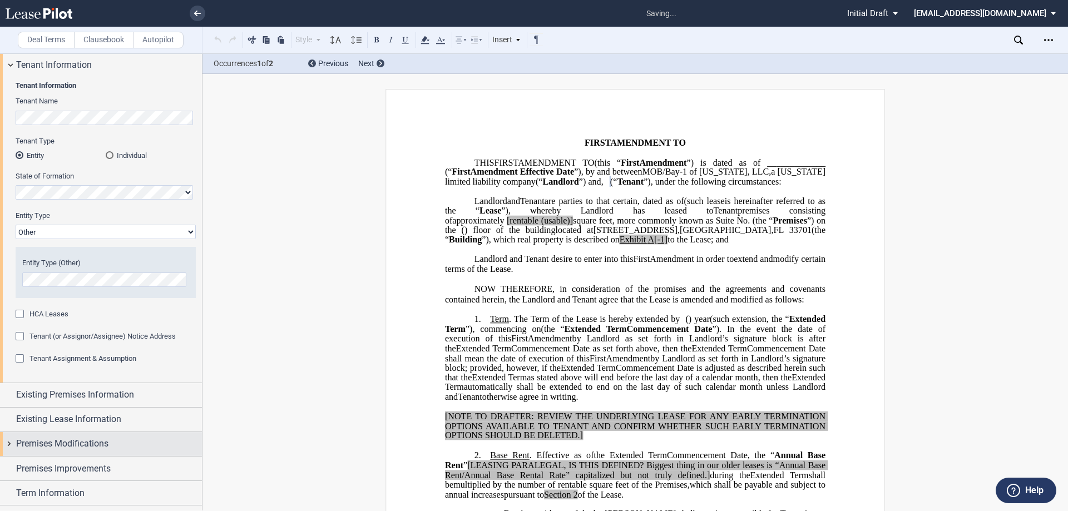
scroll to position [56, 0]
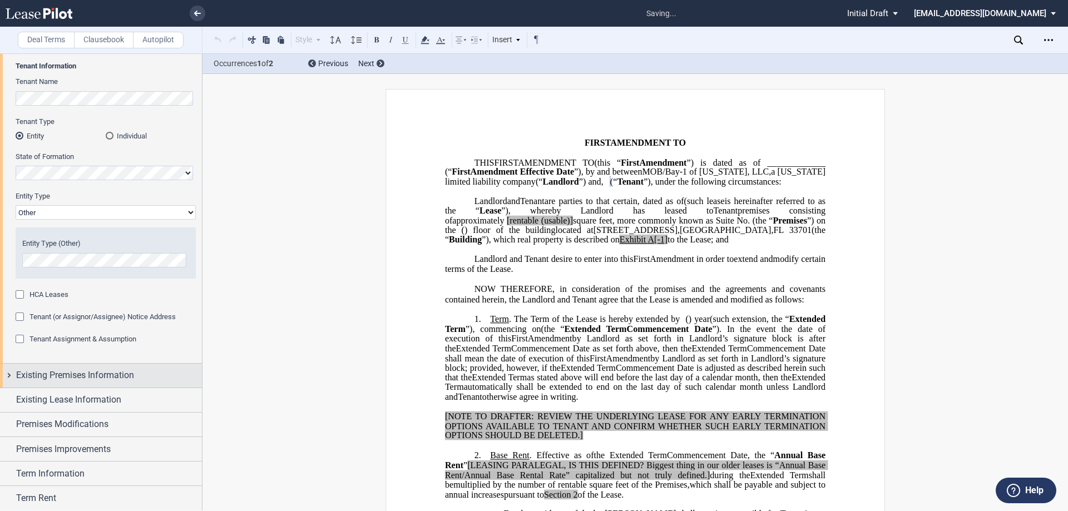
click at [123, 376] on span "Existing Premises Information" at bounding box center [75, 375] width 118 height 13
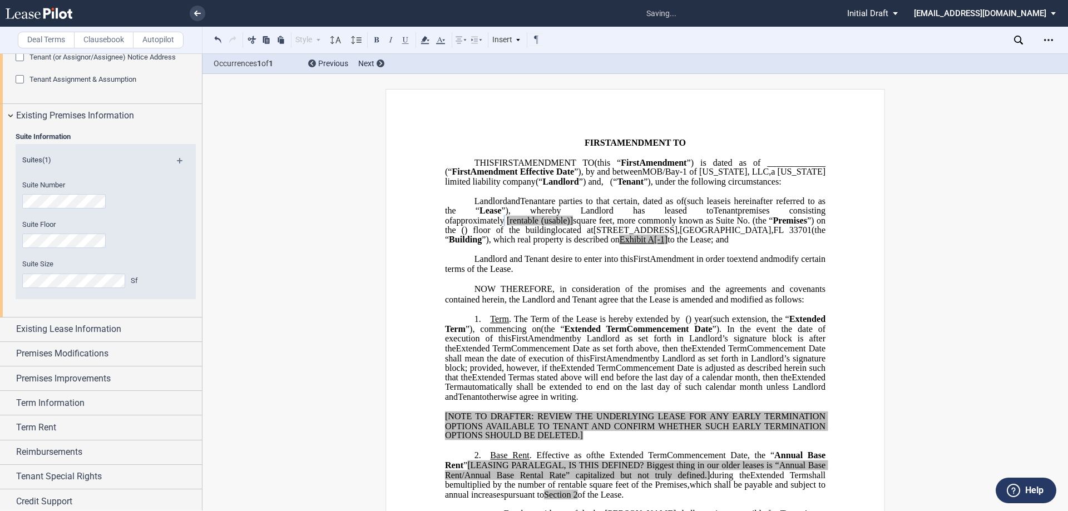
scroll to position [334, 0]
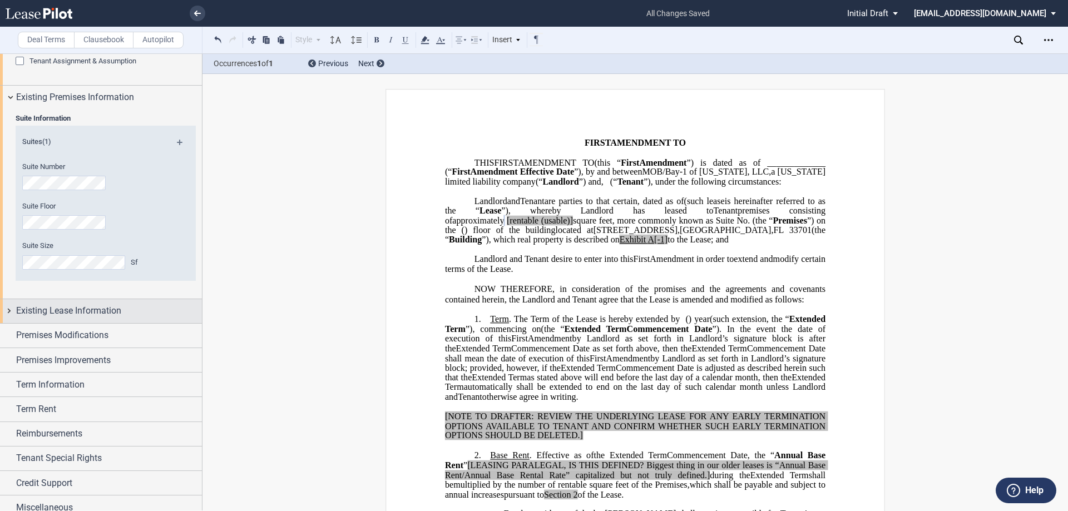
click at [68, 310] on span "Existing Lease Information" at bounding box center [68, 310] width 105 height 13
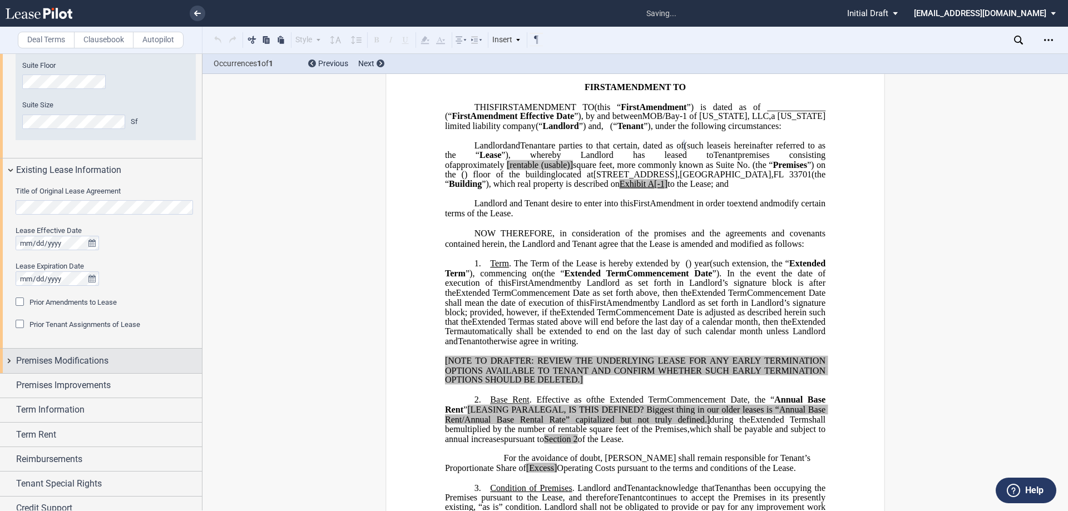
scroll to position [501, 0]
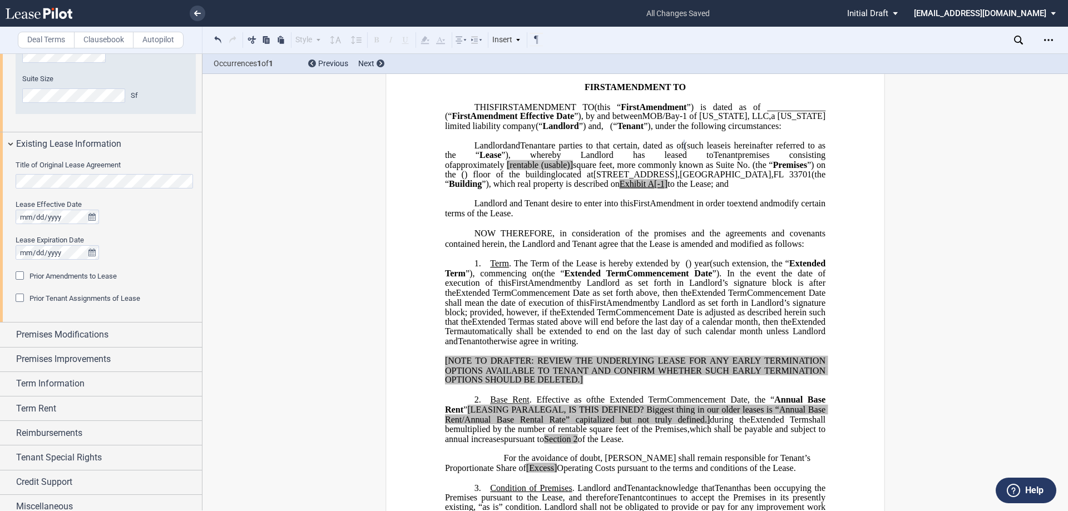
click at [630, 219] on p "Landlord and Tenant desire to enter into this ﻿ ﻿ First Amendment in order to e…" at bounding box center [635, 208] width 380 height 19
drag, startPoint x: 490, startPoint y: 200, endPoint x: 477, endPoint y: 201, distance: 13.4
click at [477, 189] on span "located at [STREET_ADDRESS] (the “ Building ”), which real property is describe…" at bounding box center [636, 179] width 383 height 19
drag, startPoint x: 641, startPoint y: 177, endPoint x: 678, endPoint y: 177, distance: 36.7
click at [678, 177] on span "approximately ﻿ ﻿ [rentable (usable)] square feet, more commonly known as Suite…" at bounding box center [636, 169] width 383 height 19
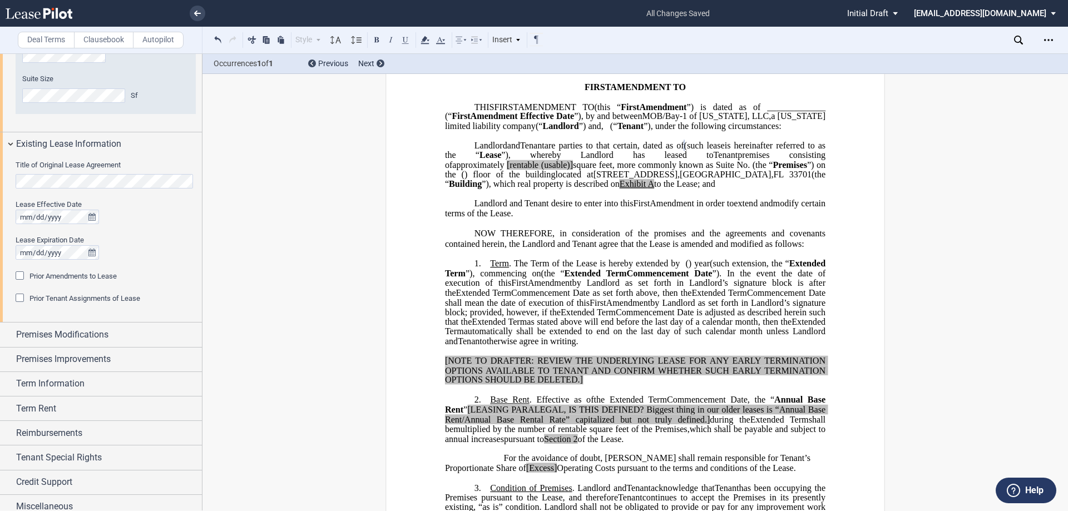
click at [573, 170] on span "(usable)]" at bounding box center [557, 165] width 32 height 10
click at [538, 170] on span "[rentable" at bounding box center [523, 165] width 32 height 10
click at [570, 170] on span "(usable)]" at bounding box center [554, 165] width 32 height 10
drag, startPoint x: 691, startPoint y: 173, endPoint x: 656, endPoint y: 174, distance: 35.0
click at [656, 174] on span "approximately ﻿ ﻿ rentable (usable)] square feet, more commonly known as Suite …" at bounding box center [636, 169] width 383 height 19
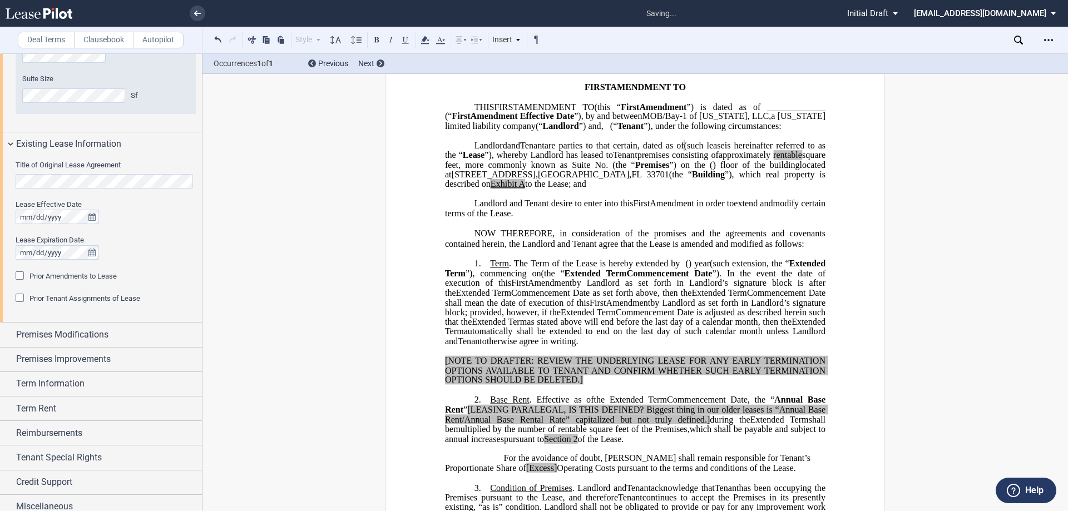
click at [697, 219] on p "Landlord and Tenant desire to enter into this ﻿ ﻿ First Amendment in order to e…" at bounding box center [635, 208] width 380 height 19
click at [676, 199] on p "﻿" at bounding box center [635, 194] width 380 height 9
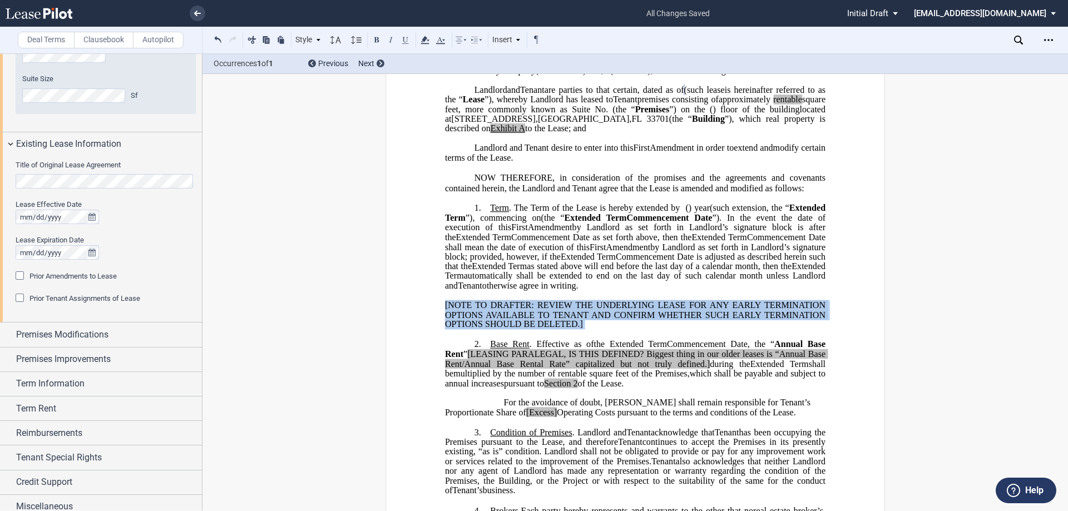
drag, startPoint x: 583, startPoint y: 351, endPoint x: 433, endPoint y: 312, distance: 155.1
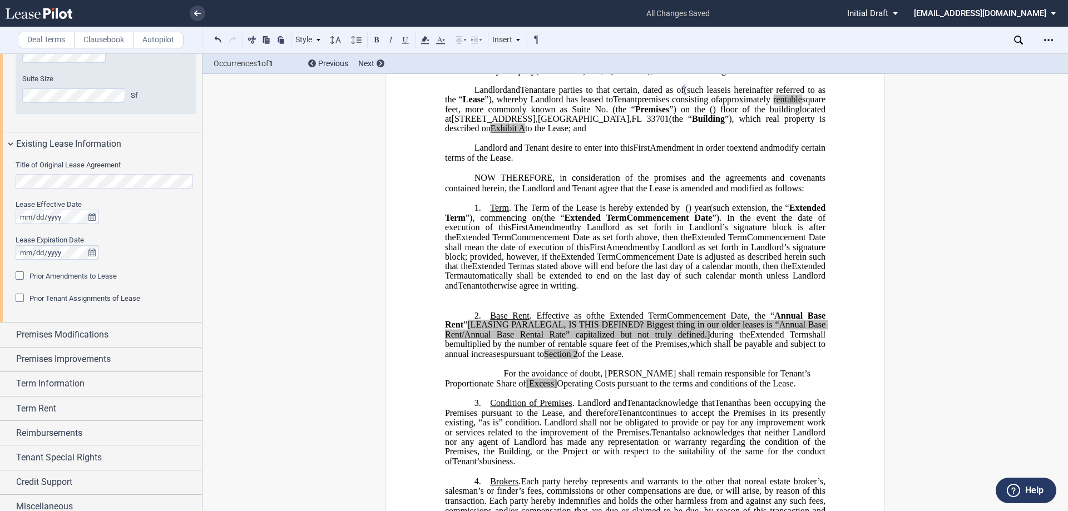
click at [509, 310] on p "﻿" at bounding box center [635, 305] width 380 height 9
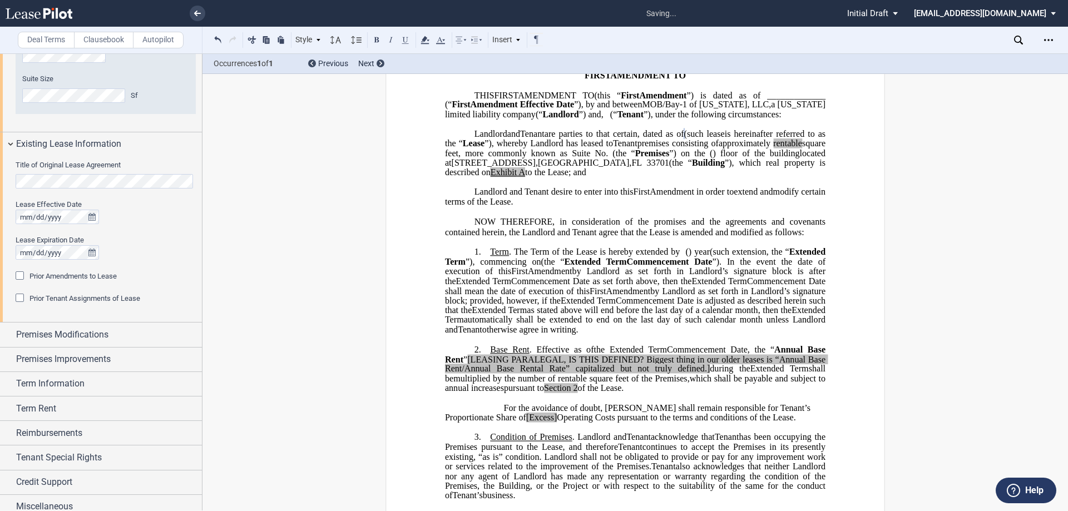
scroll to position [56, 0]
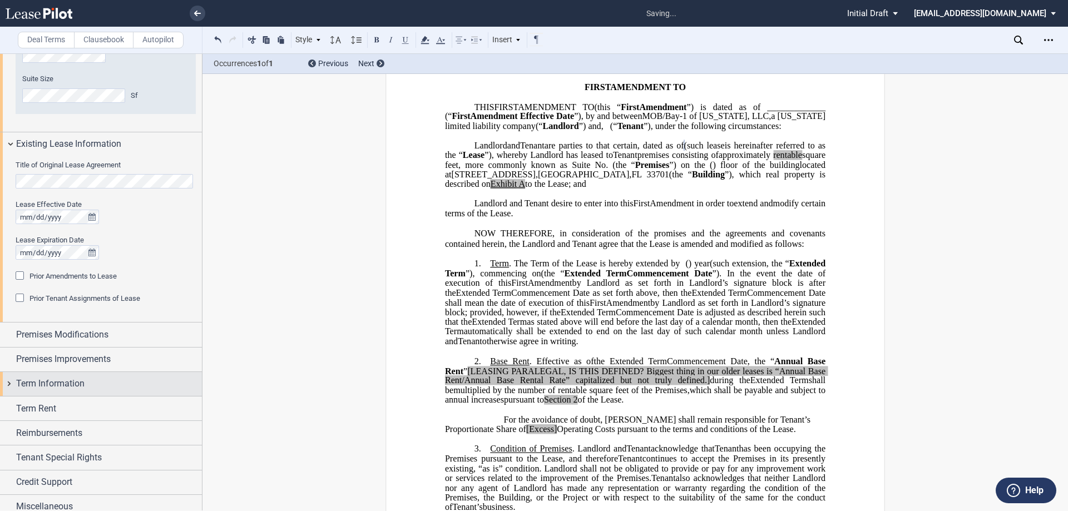
click at [104, 392] on div "Term Information" at bounding box center [101, 384] width 202 height 24
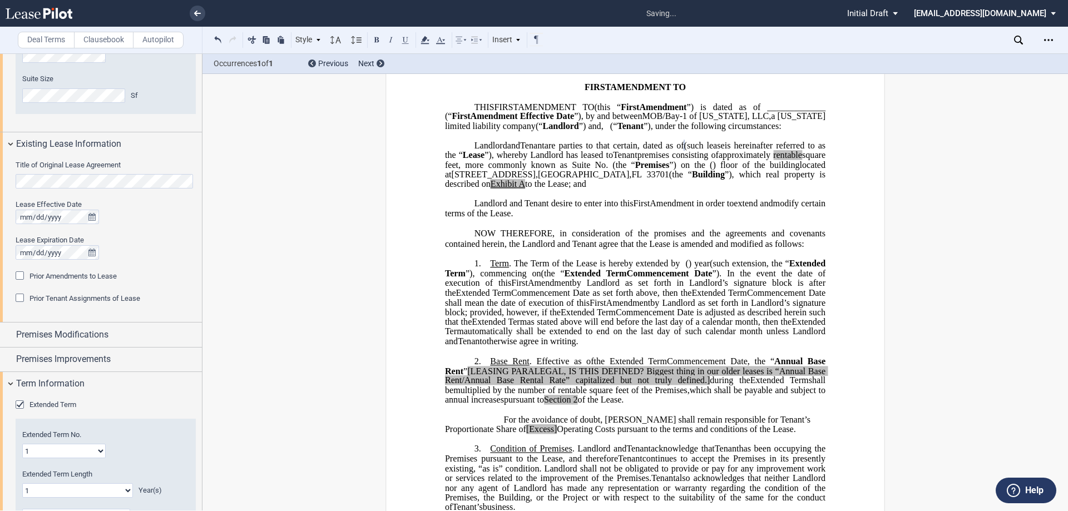
click at [71, 403] on span "Extended Term" at bounding box center [52, 404] width 47 height 8
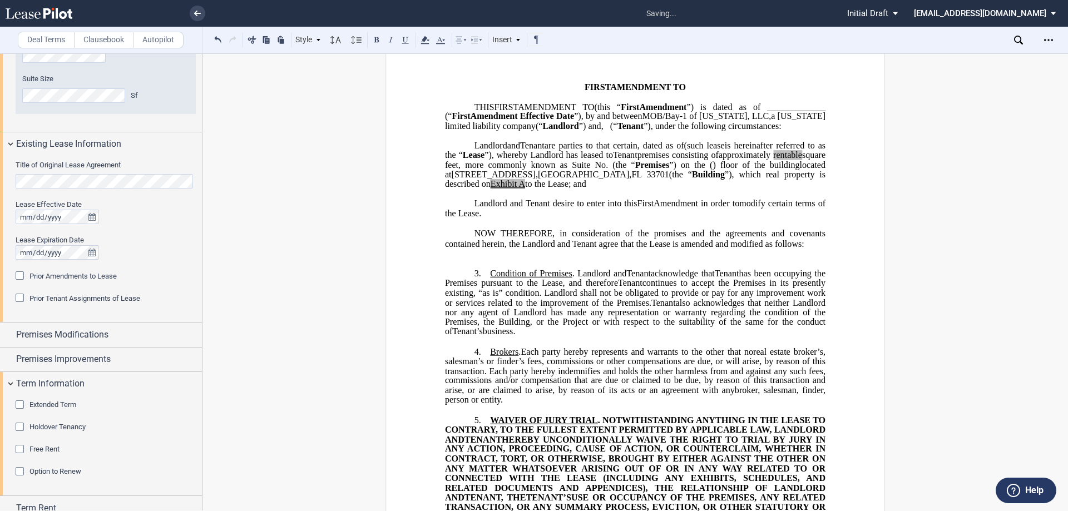
scroll to position [609, 0]
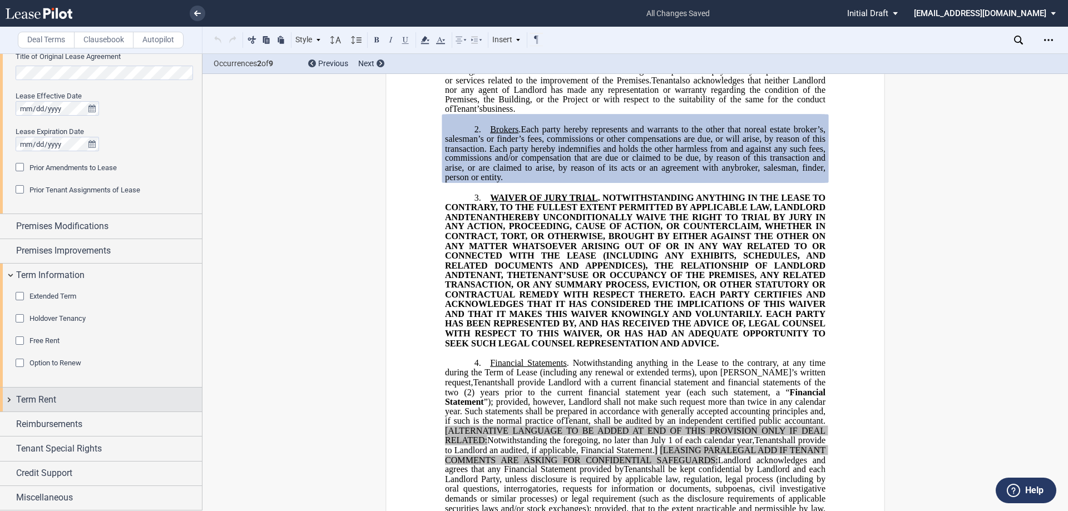
click at [87, 408] on div "Term Rent" at bounding box center [101, 400] width 202 height 24
click at [97, 403] on div "Term Rent" at bounding box center [109, 399] width 186 height 13
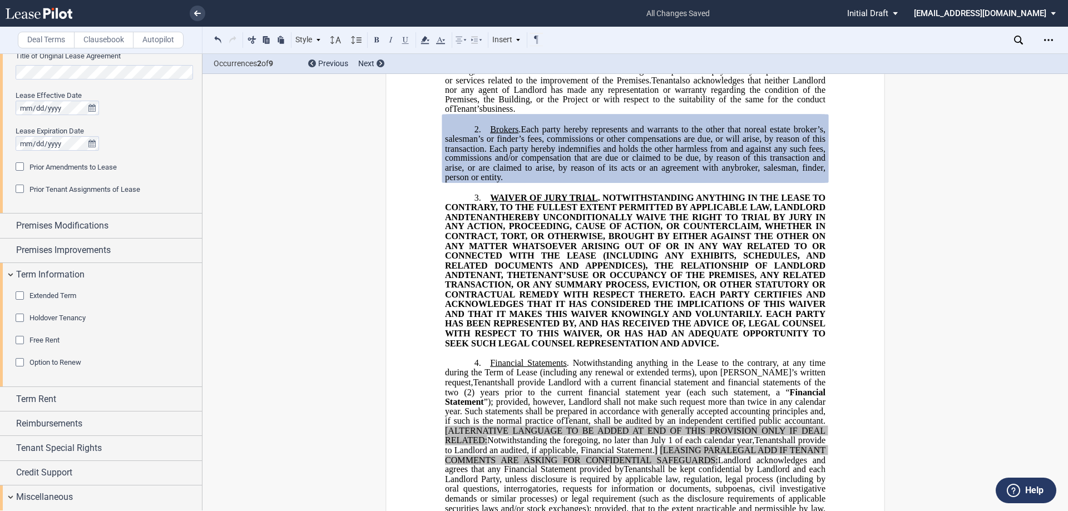
scroll to position [923, 0]
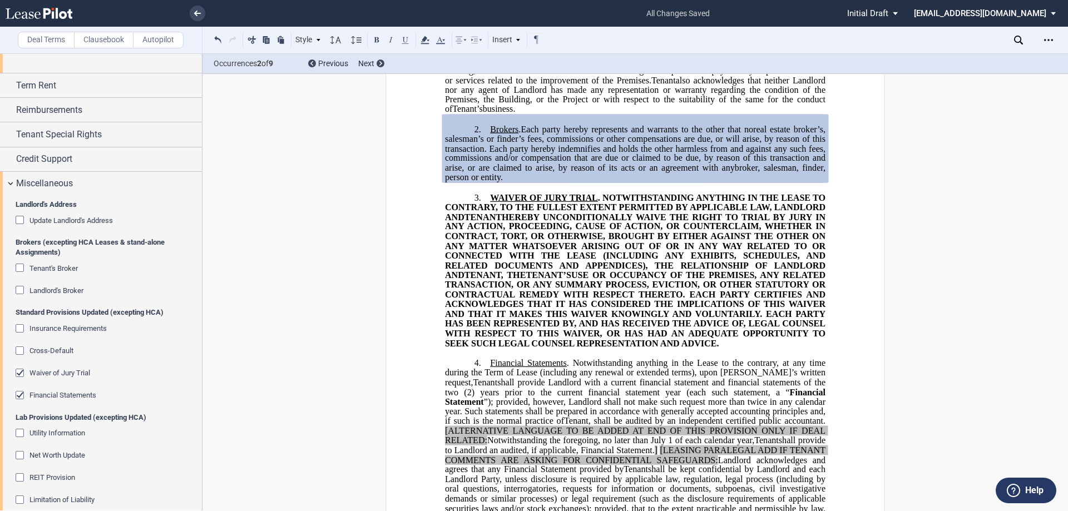
click at [69, 397] on span "Financial Statements" at bounding box center [62, 395] width 67 height 8
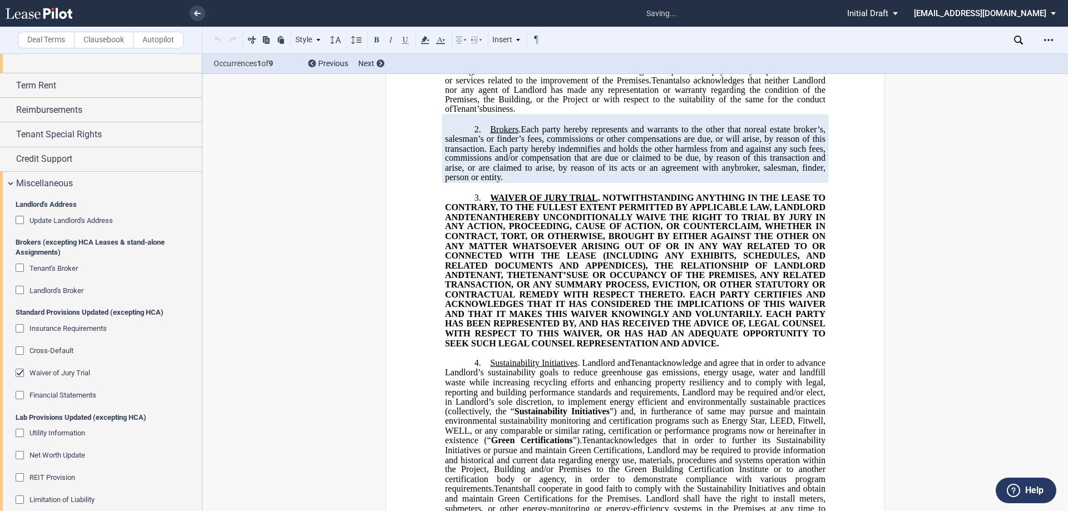
click at [58, 374] on span "Waiver of Jury Trial" at bounding box center [59, 373] width 61 height 8
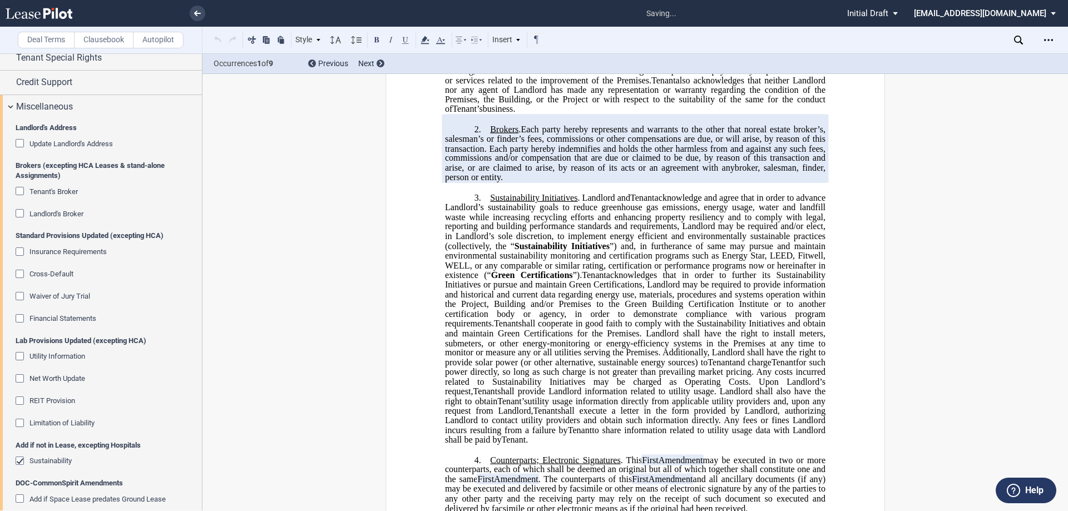
scroll to position [1058, 0]
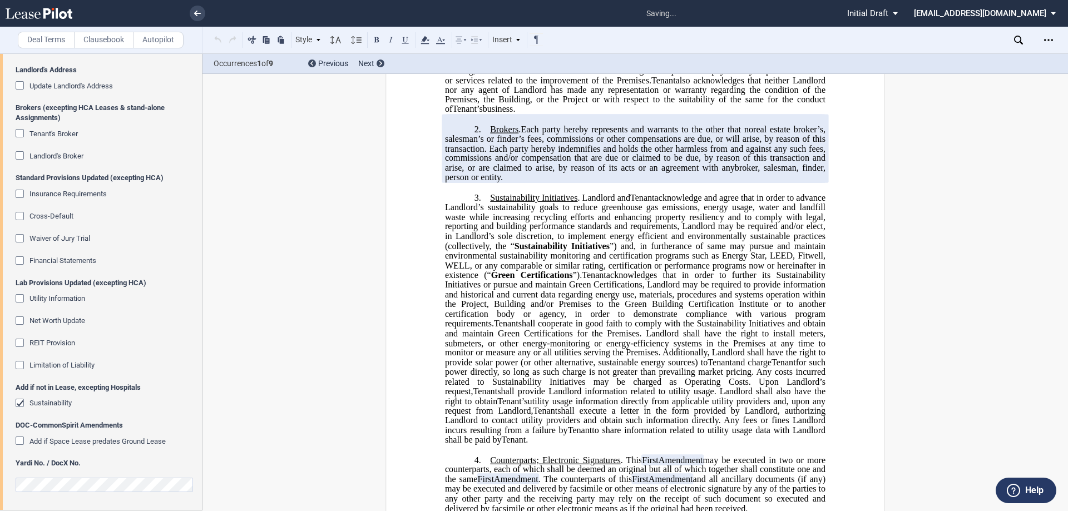
click at [58, 396] on div "Add if not in Lease, excepting Hospitals Sustainability" at bounding box center [106, 402] width 180 height 38
click at [60, 401] on span "Sustainability" at bounding box center [50, 403] width 42 height 8
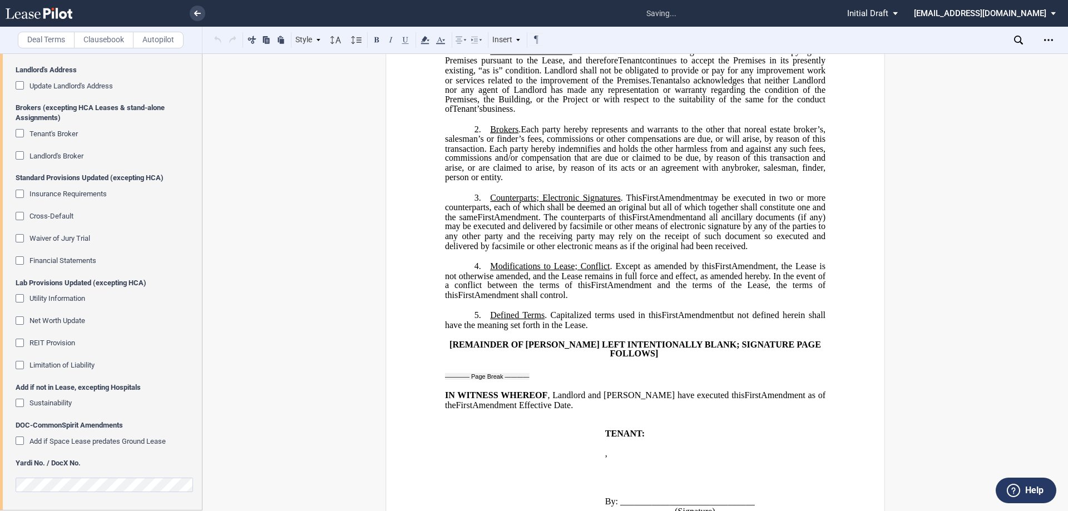
click at [86, 475] on div at bounding box center [106, 483] width 180 height 18
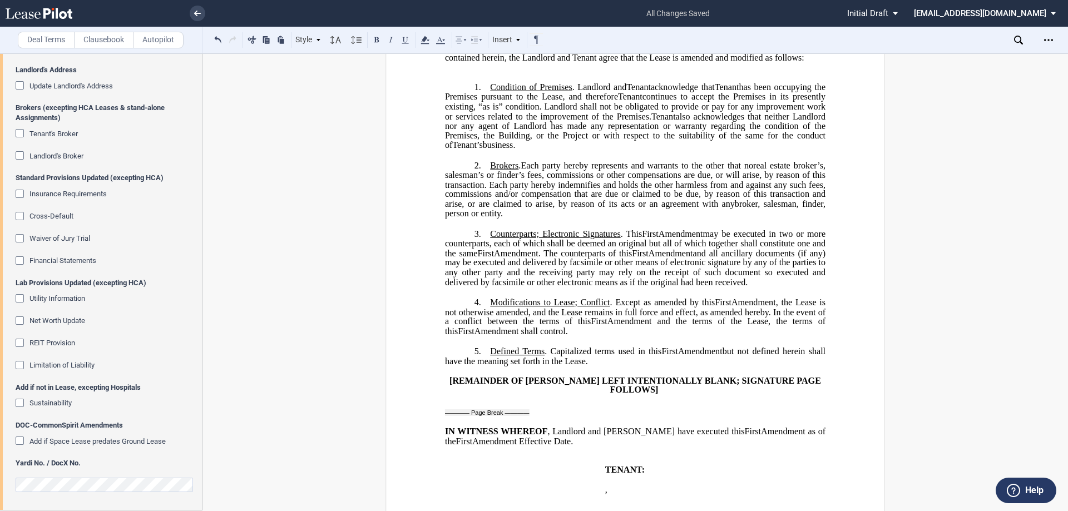
scroll to position [0, 0]
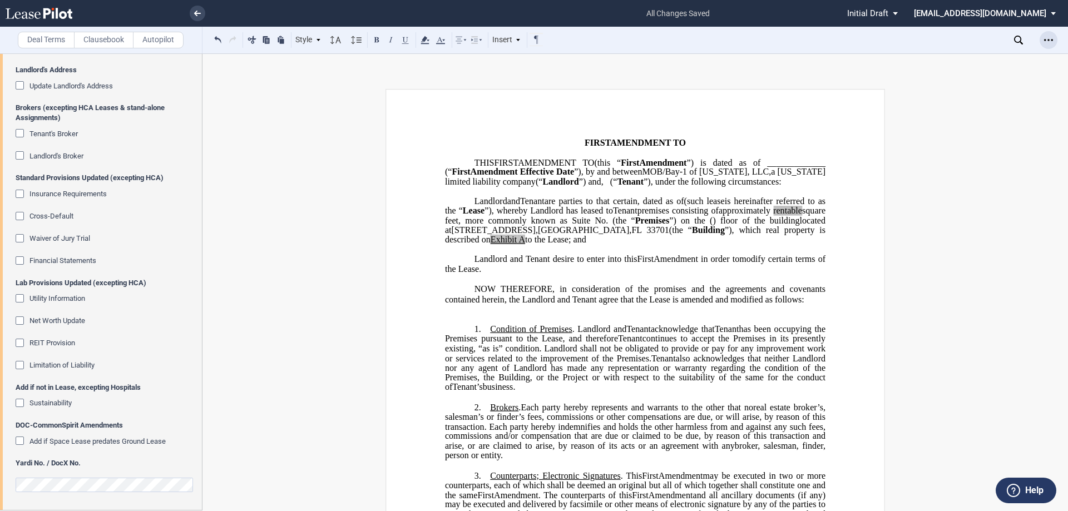
click at [1043, 43] on div "Open Lease options menu" at bounding box center [1048, 40] width 18 height 18
click at [951, 57] on div "Download" at bounding box center [984, 59] width 136 height 9
